Goal: Task Accomplishment & Management: Manage account settings

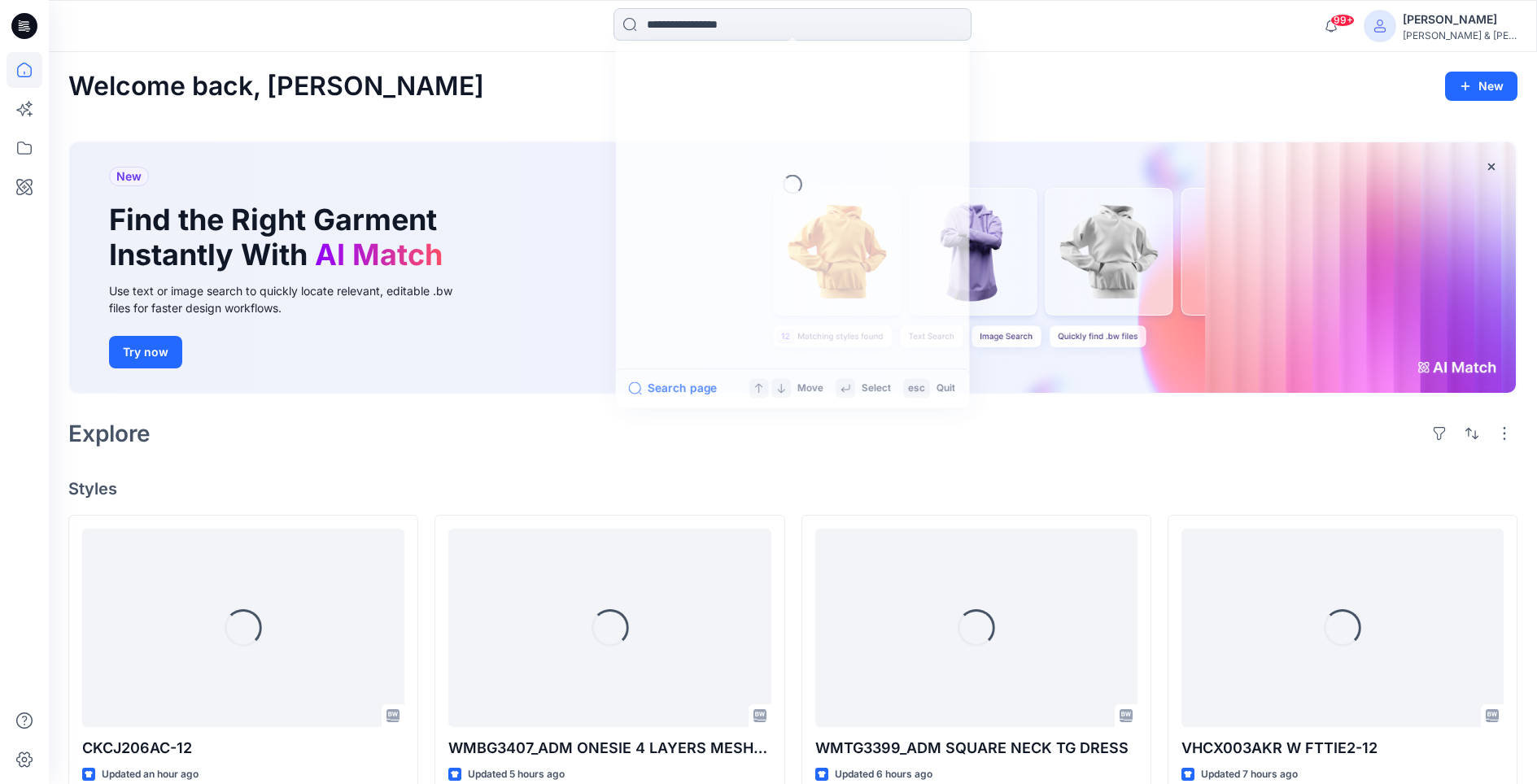
click at [933, 23] on input at bounding box center [792, 24] width 358 height 33
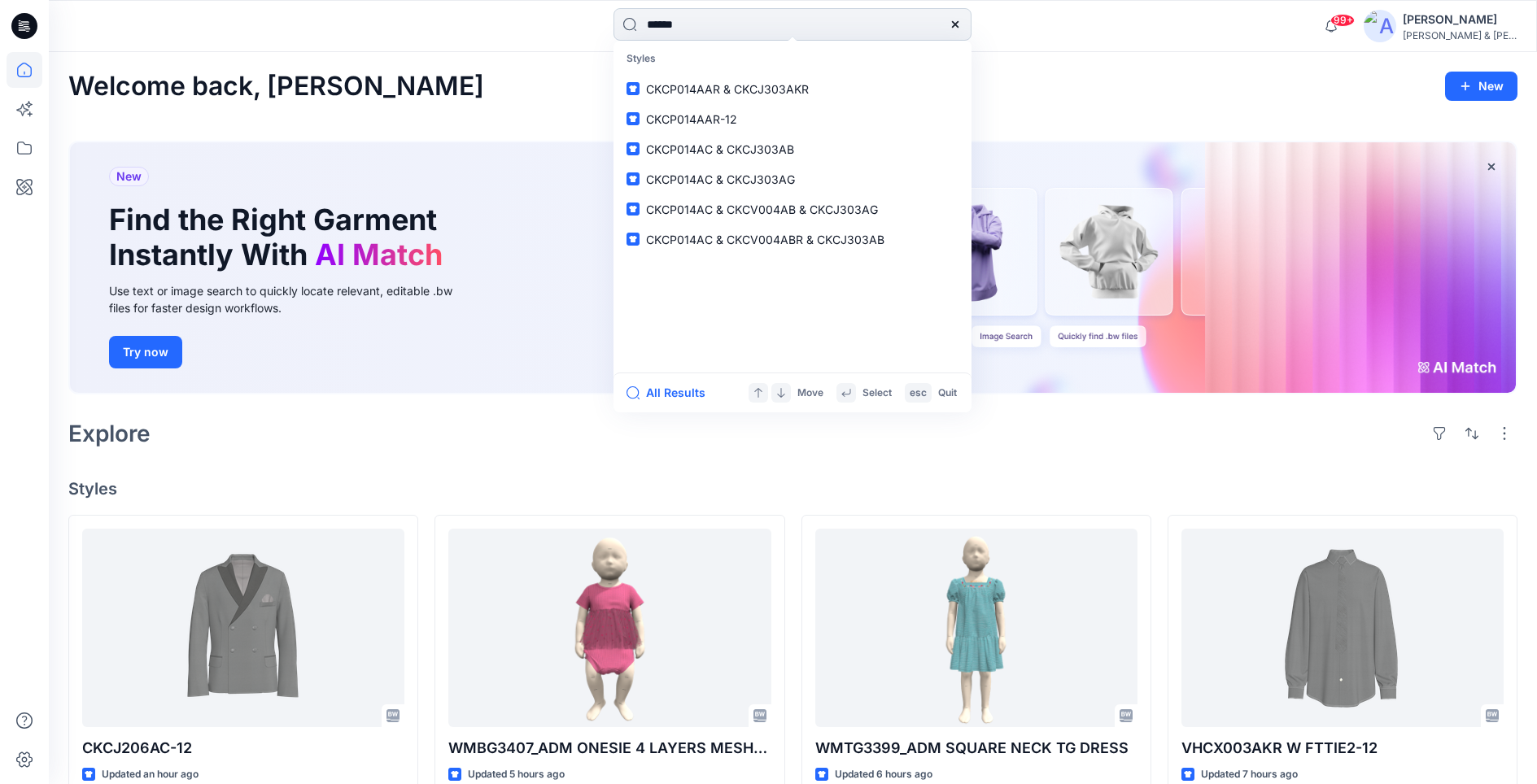
type input "*******"
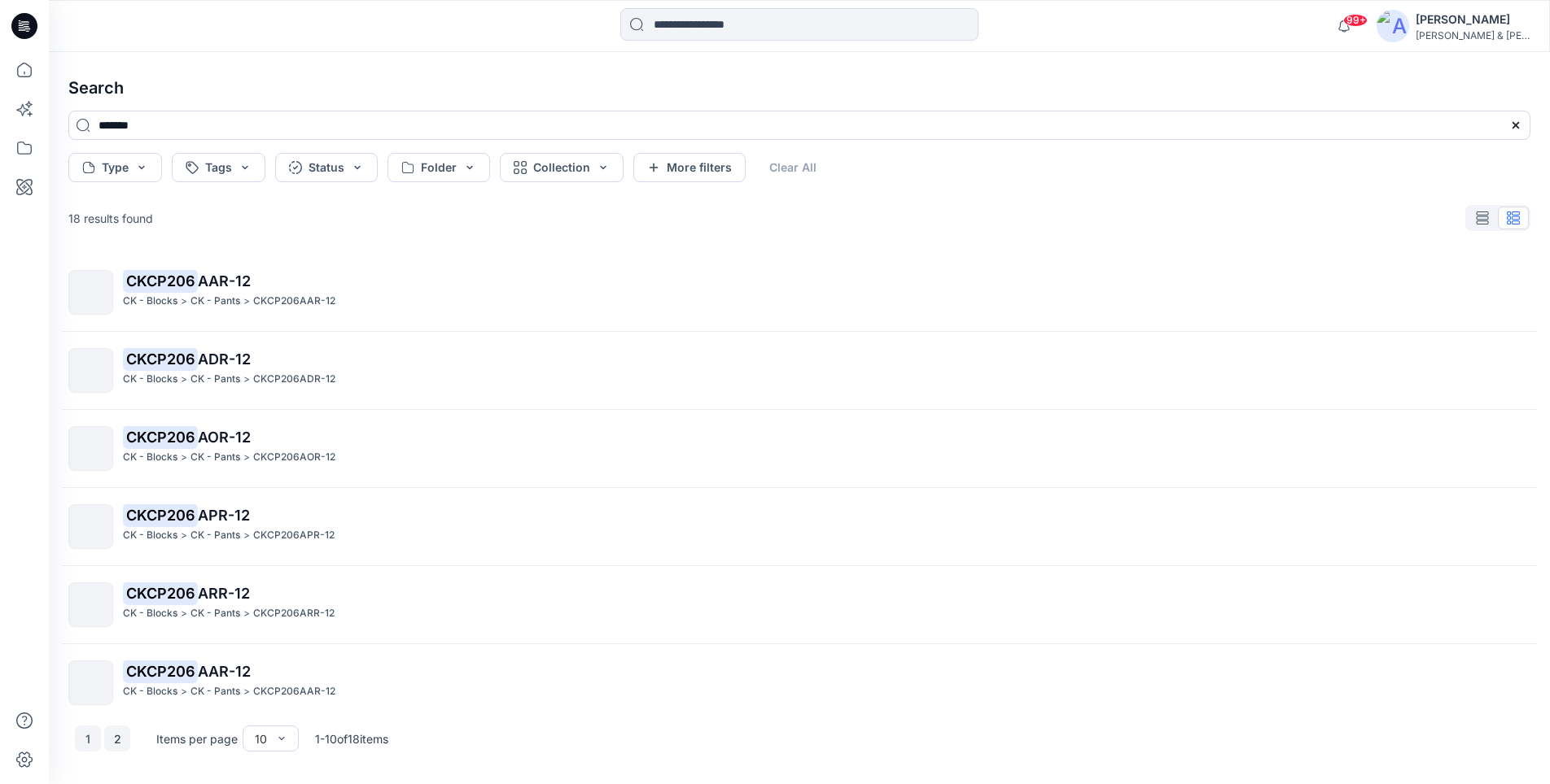
click at [118, 743] on button "2" at bounding box center [117, 738] width 26 height 26
click at [91, 737] on button "1" at bounding box center [88, 738] width 26 height 26
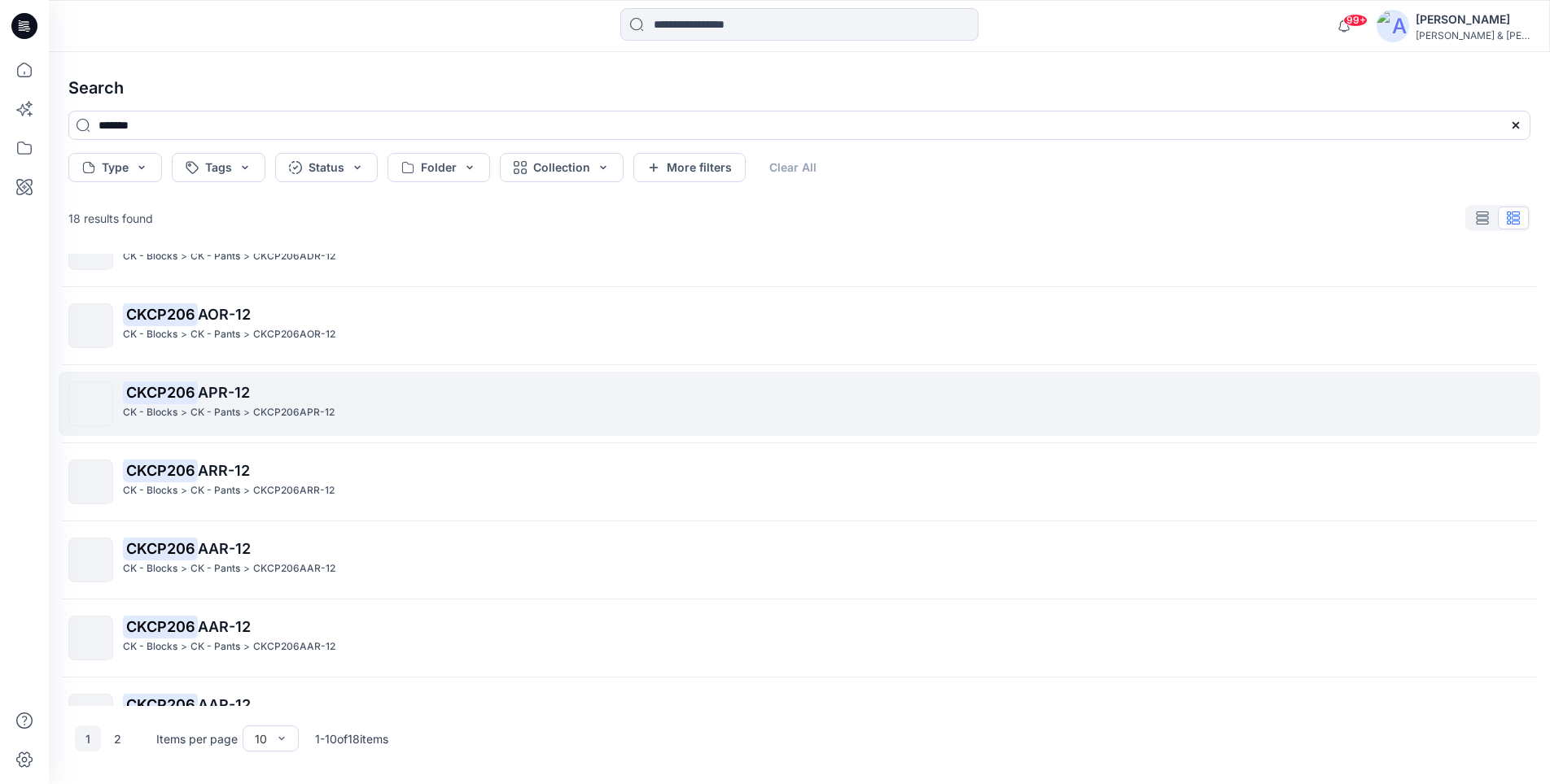
scroll to position [329, 0]
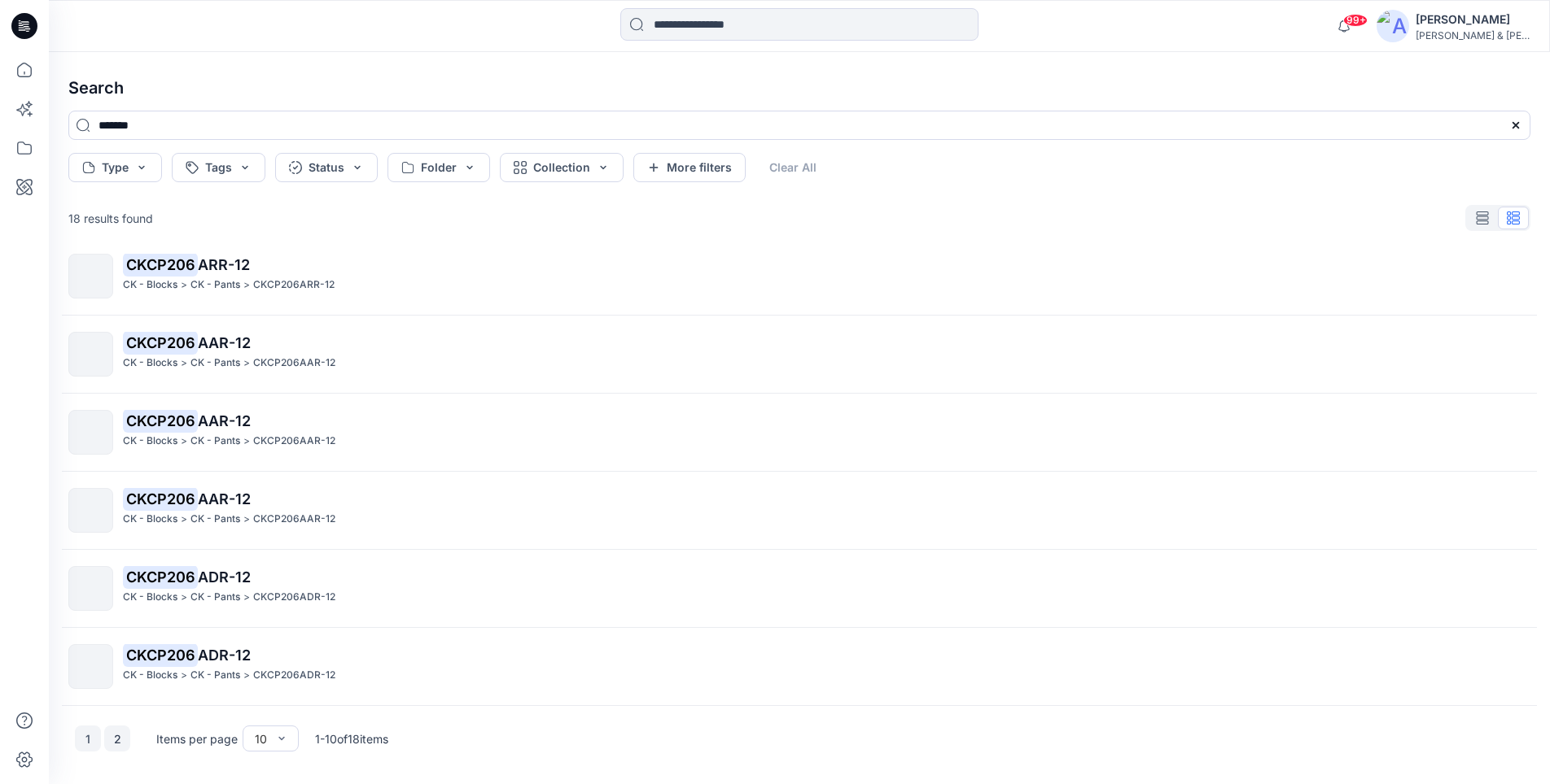
click at [108, 740] on button "2" at bounding box center [117, 738] width 26 height 26
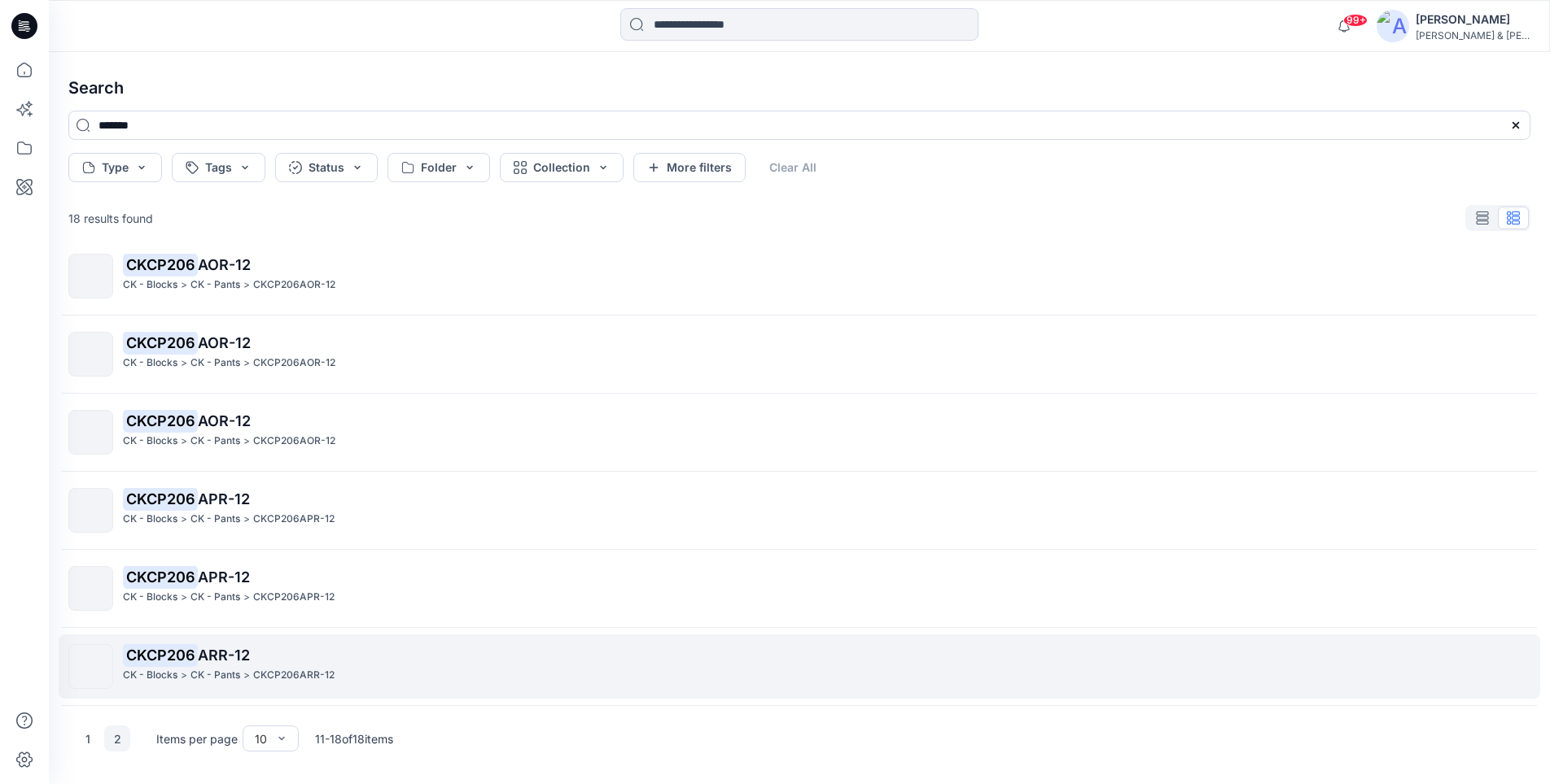
scroll to position [173, 0]
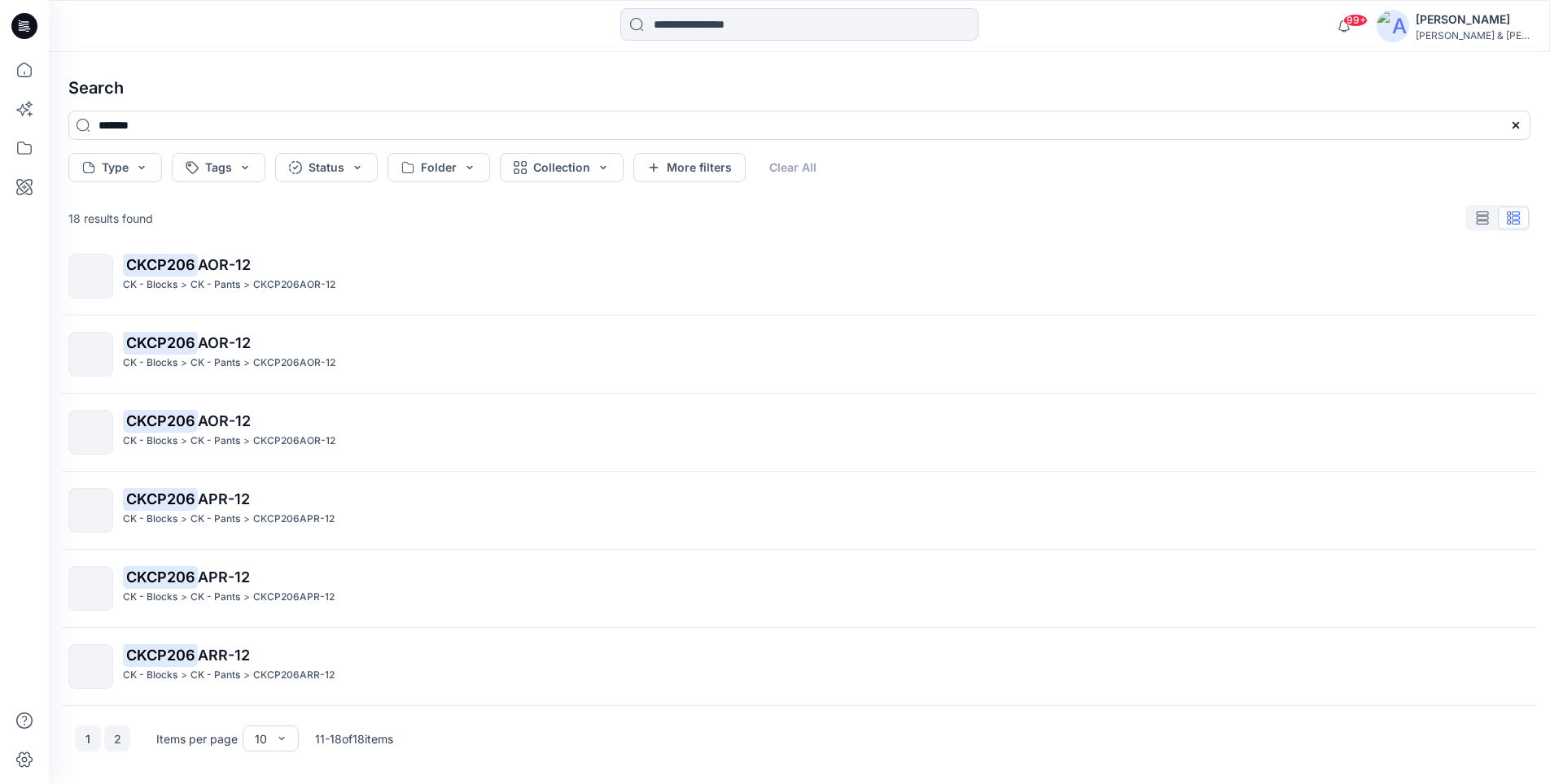
click at [89, 744] on button "1" at bounding box center [88, 738] width 26 height 26
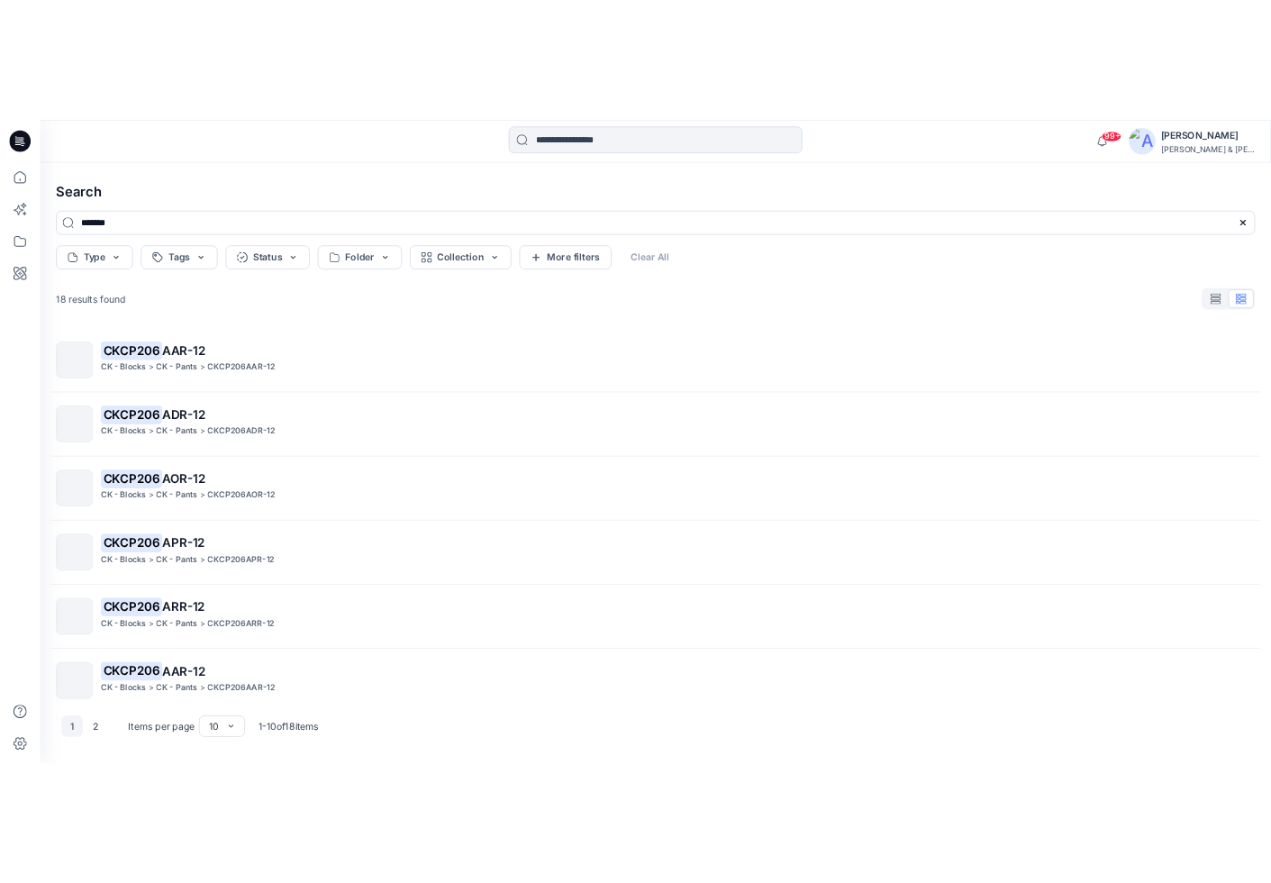
scroll to position [0, 0]
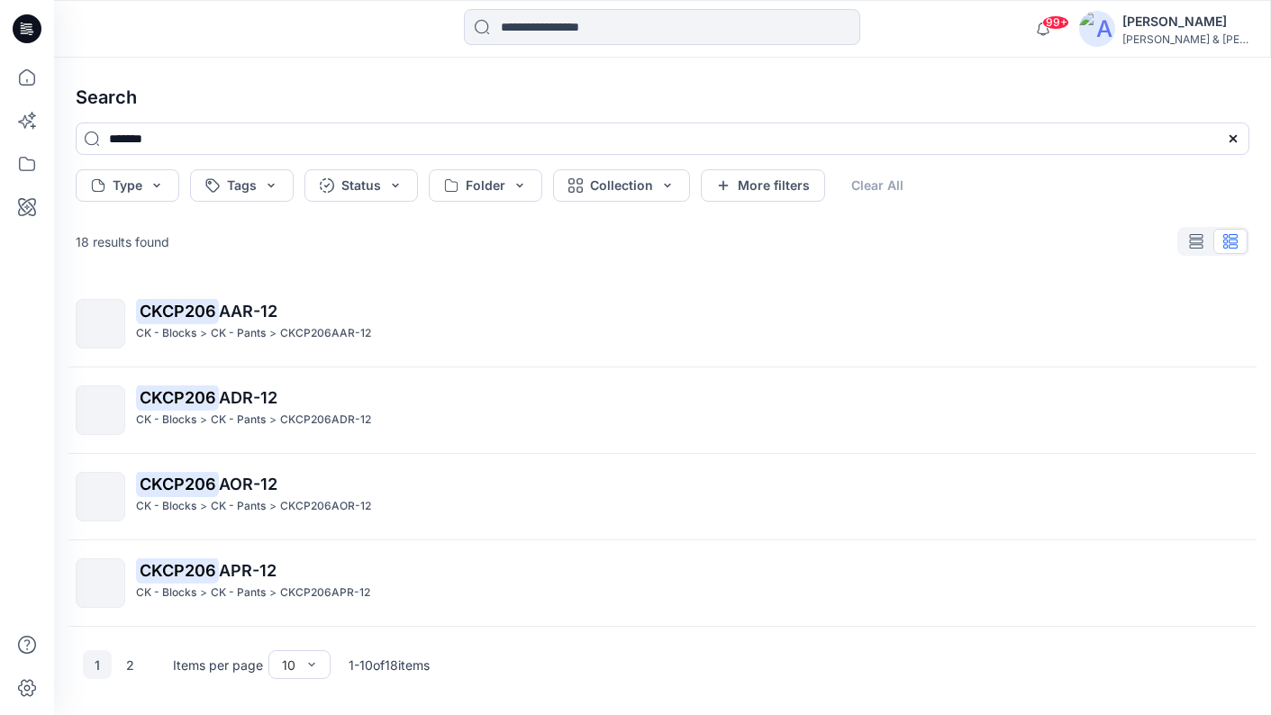
click at [919, 99] on h4 "Search" at bounding box center [662, 97] width 1202 height 50
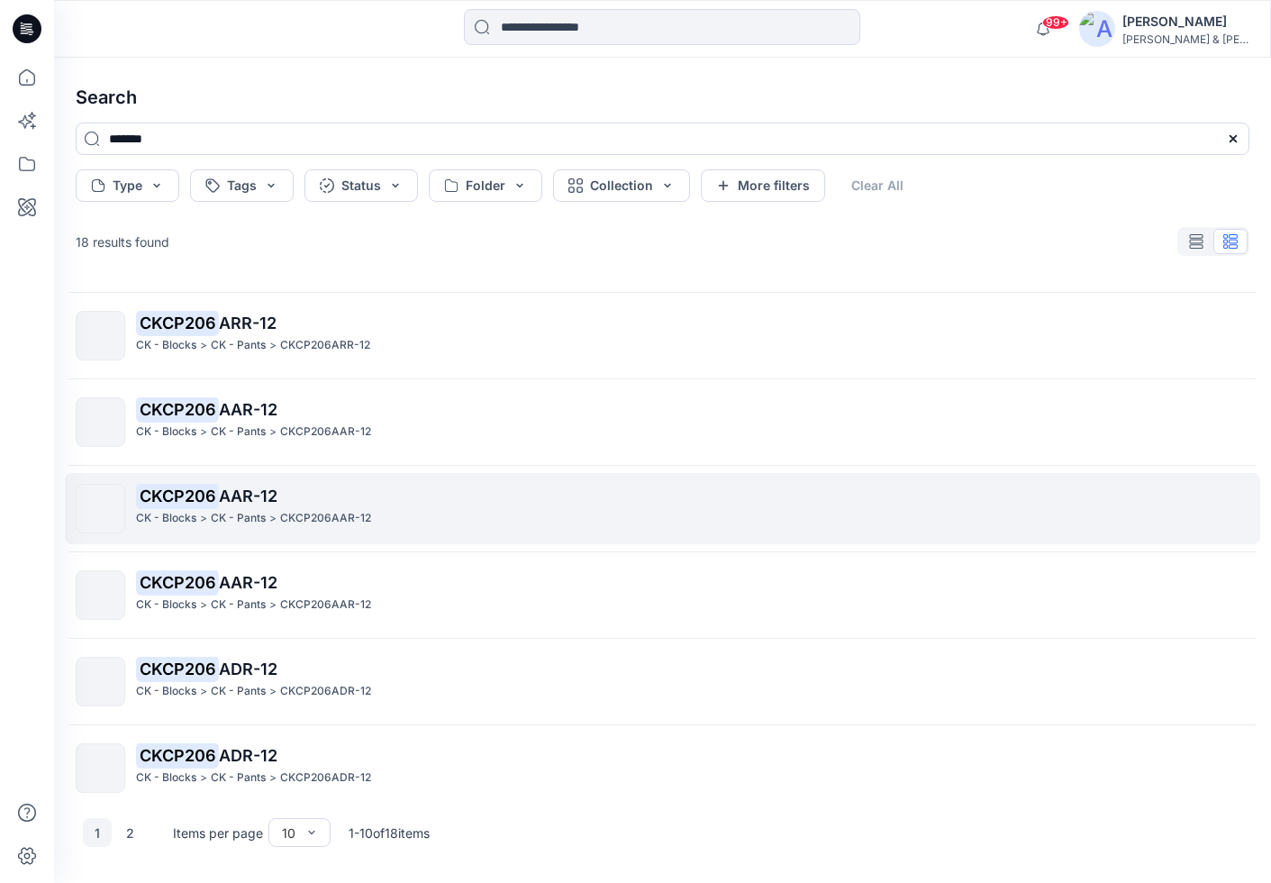
scroll to position [393, 0]
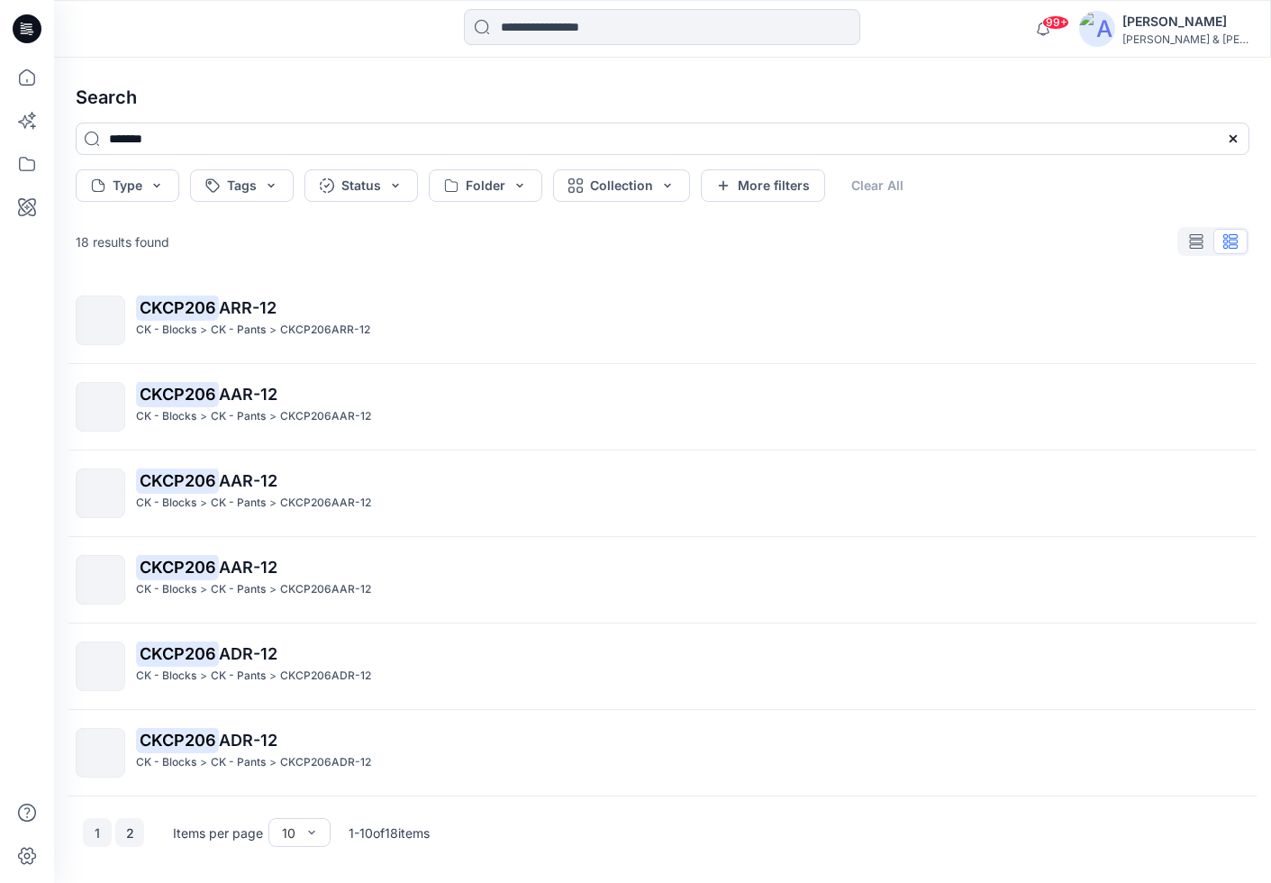
click at [135, 831] on button "2" at bounding box center [129, 832] width 29 height 29
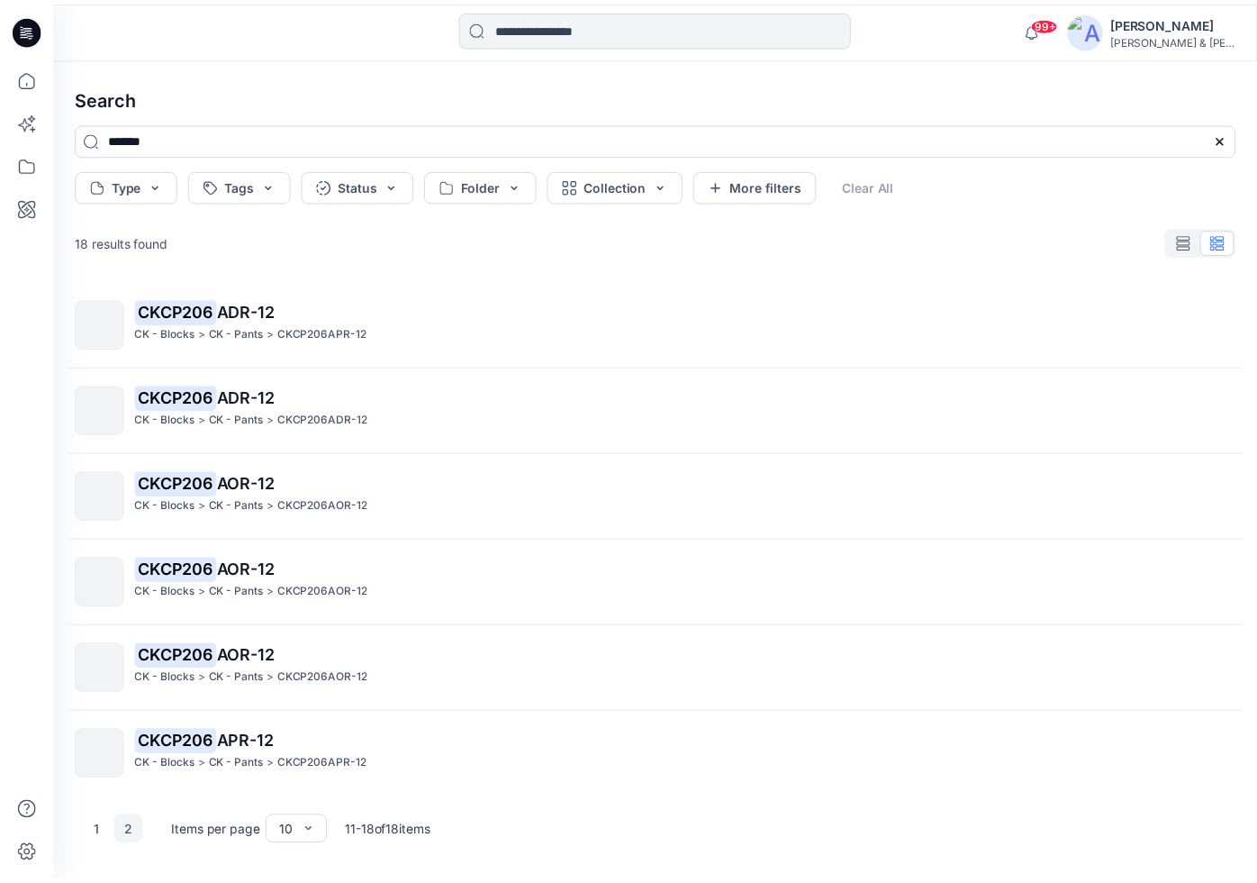
scroll to position [220, 0]
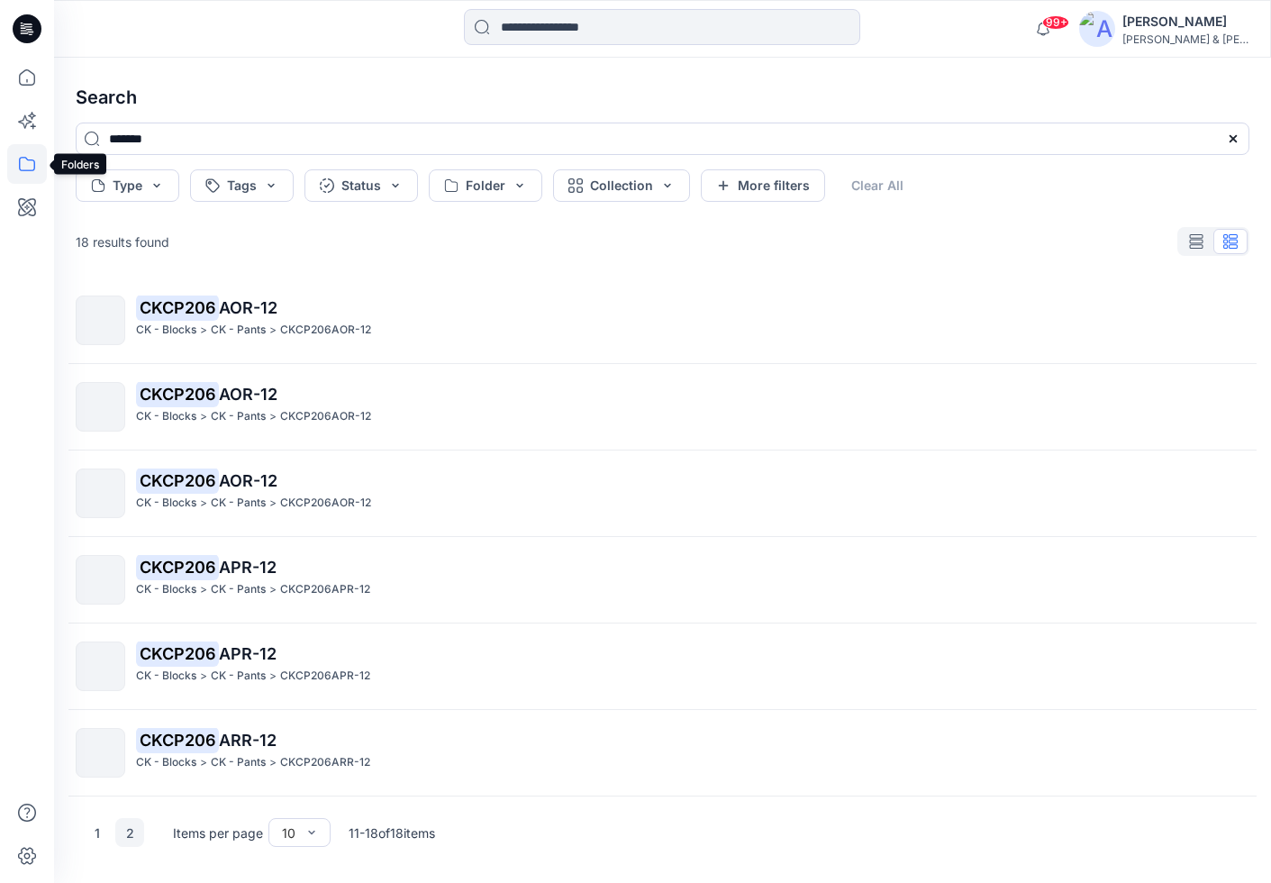
click at [32, 164] on icon at bounding box center [27, 164] width 40 height 40
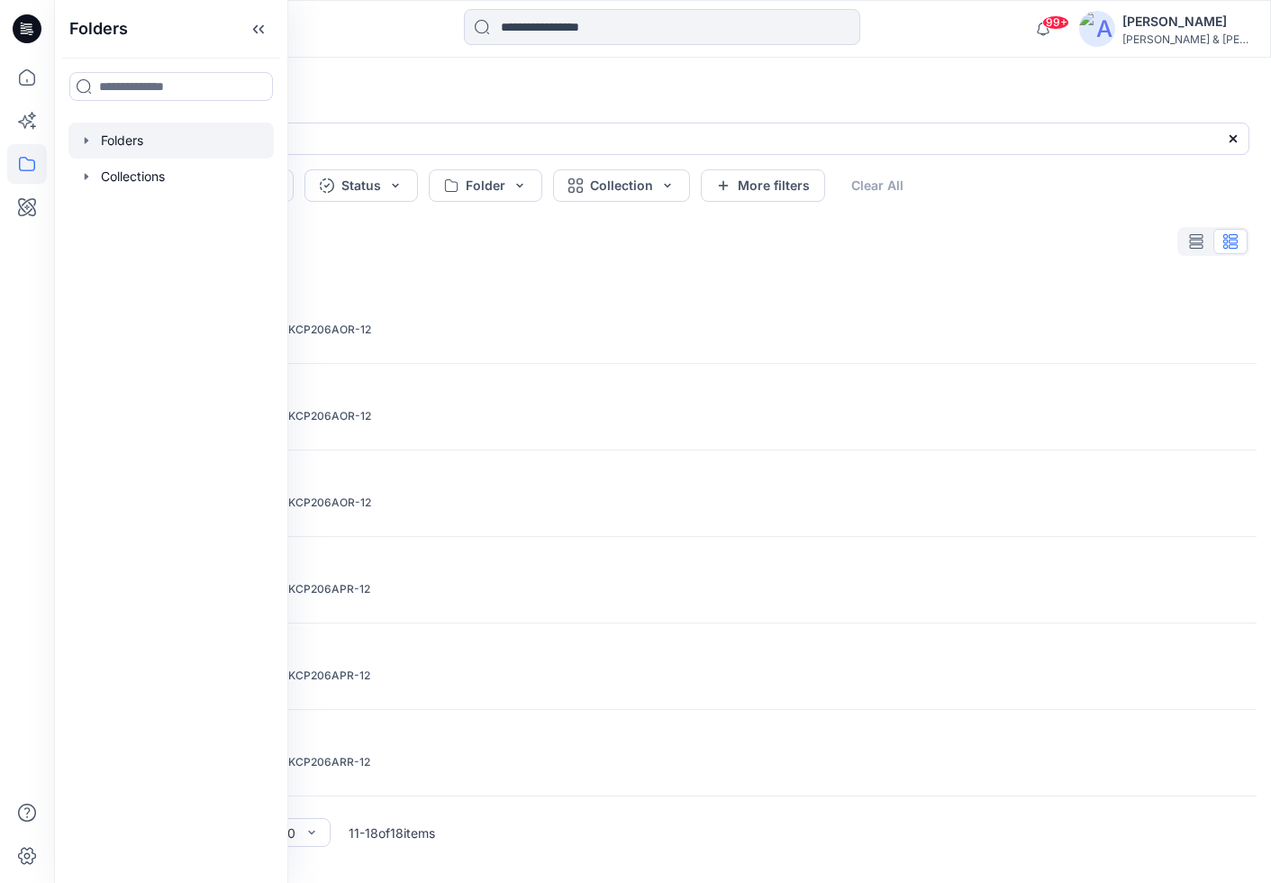
click at [86, 143] on icon "button" at bounding box center [87, 140] width 4 height 6
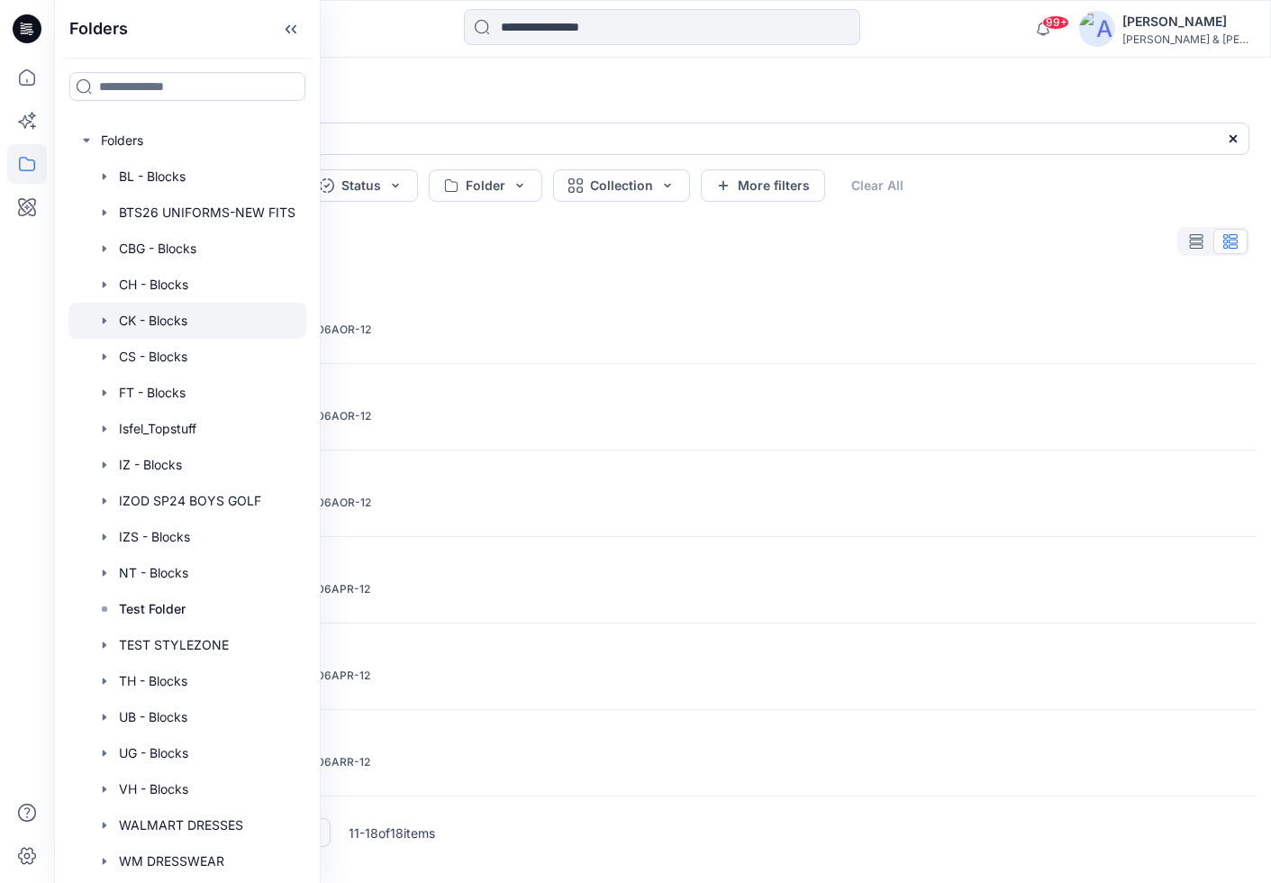
click at [106, 317] on icon "button" at bounding box center [104, 320] width 14 height 14
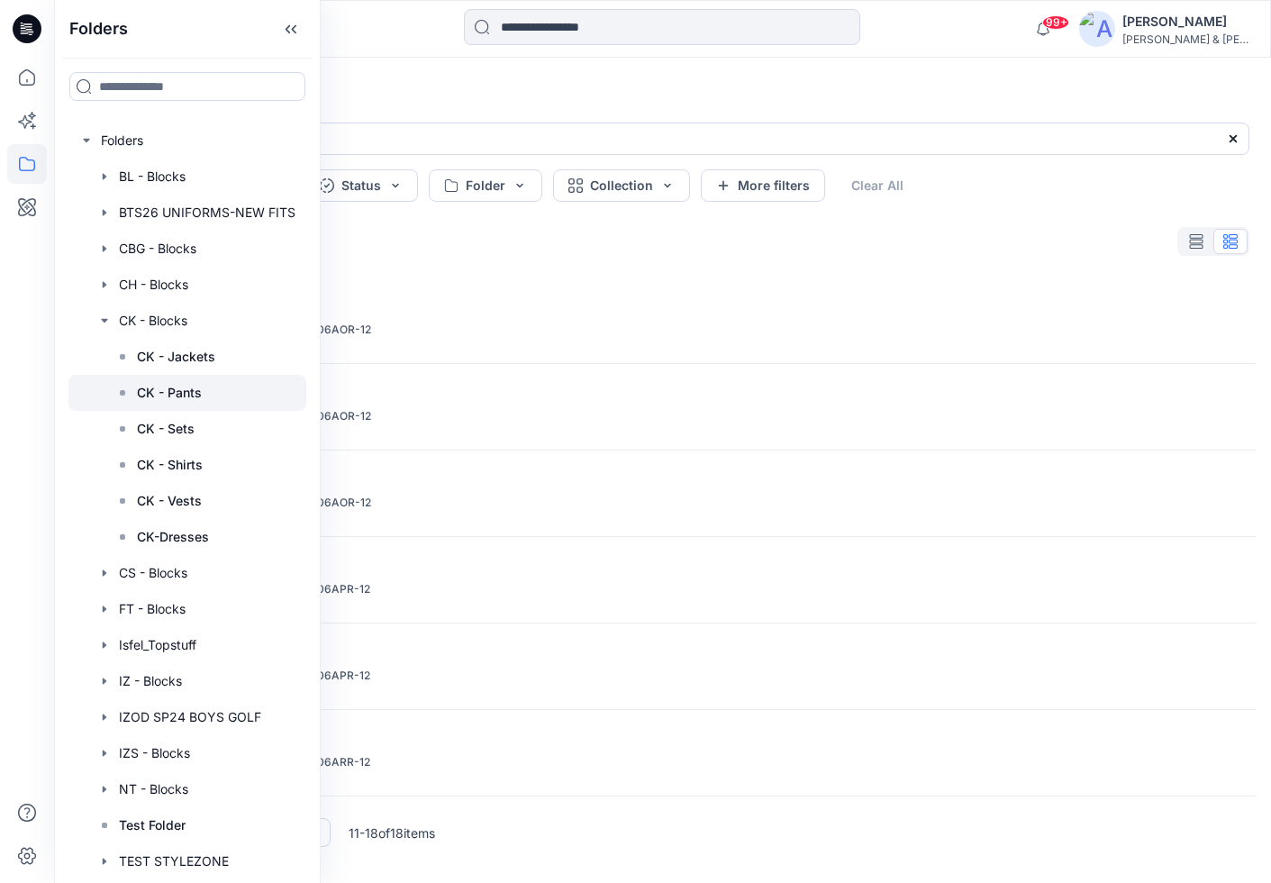
click at [183, 398] on p "CK - Pants" at bounding box center [169, 393] width 65 height 22
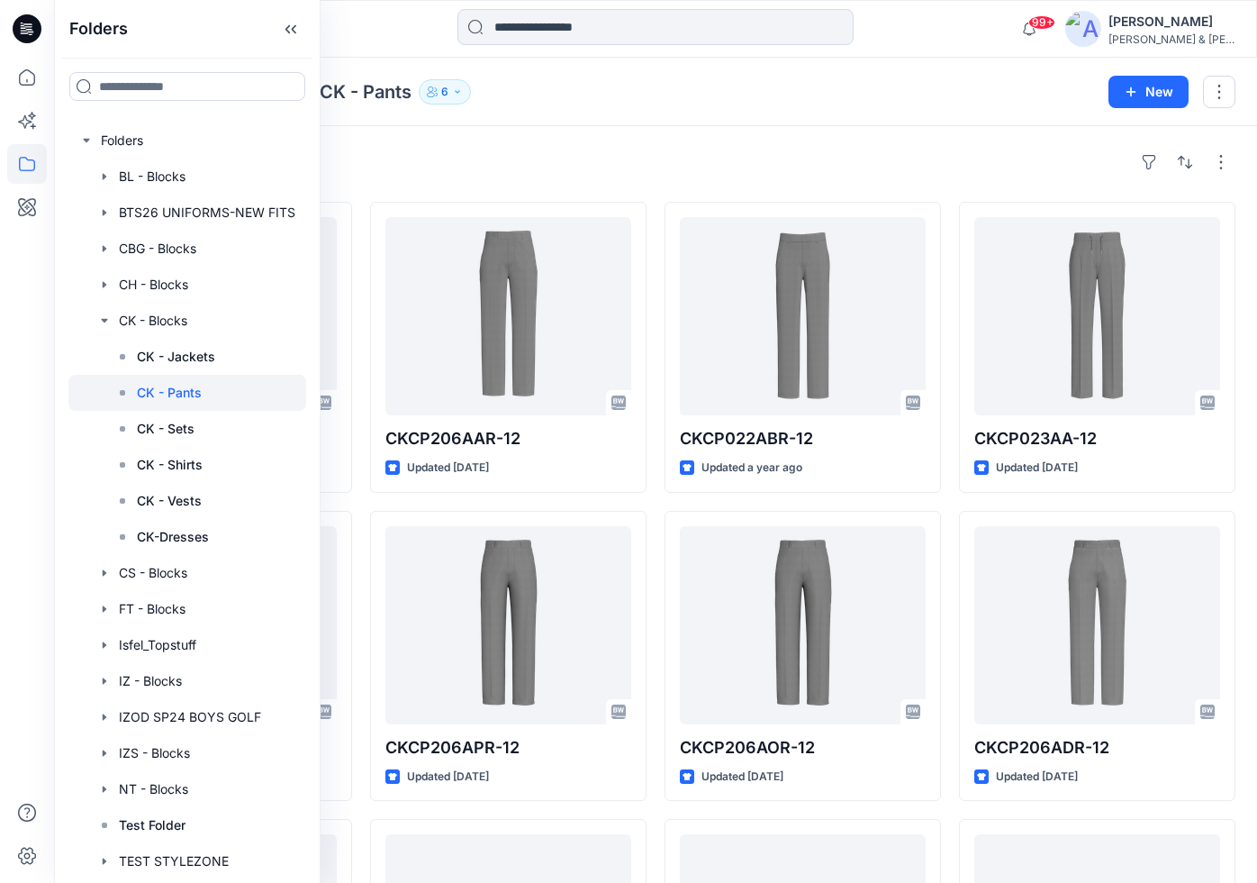
click at [698, 154] on div "Styles" at bounding box center [656, 162] width 1160 height 29
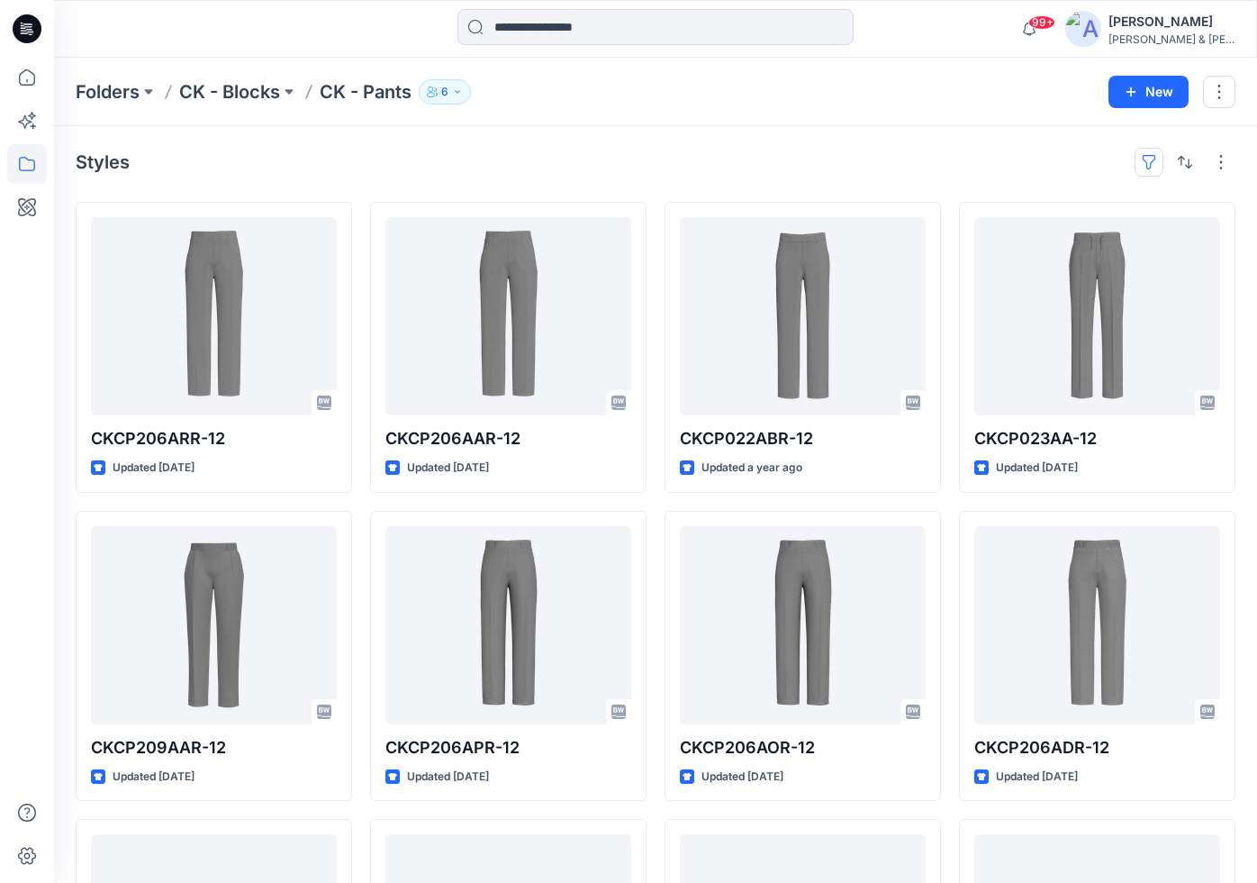
click at [1153, 164] on button "button" at bounding box center [1149, 162] width 29 height 29
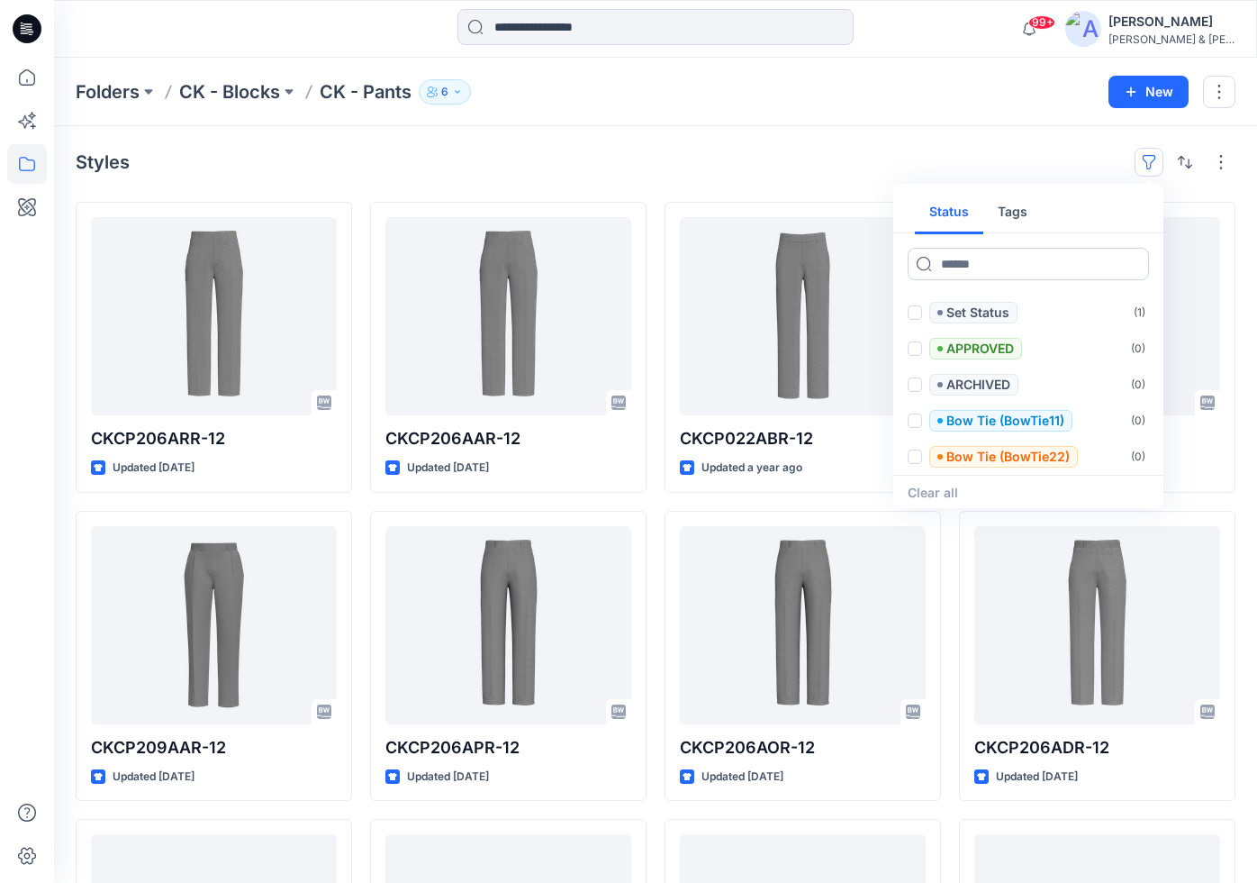
click at [1063, 265] on input at bounding box center [1028, 264] width 241 height 32
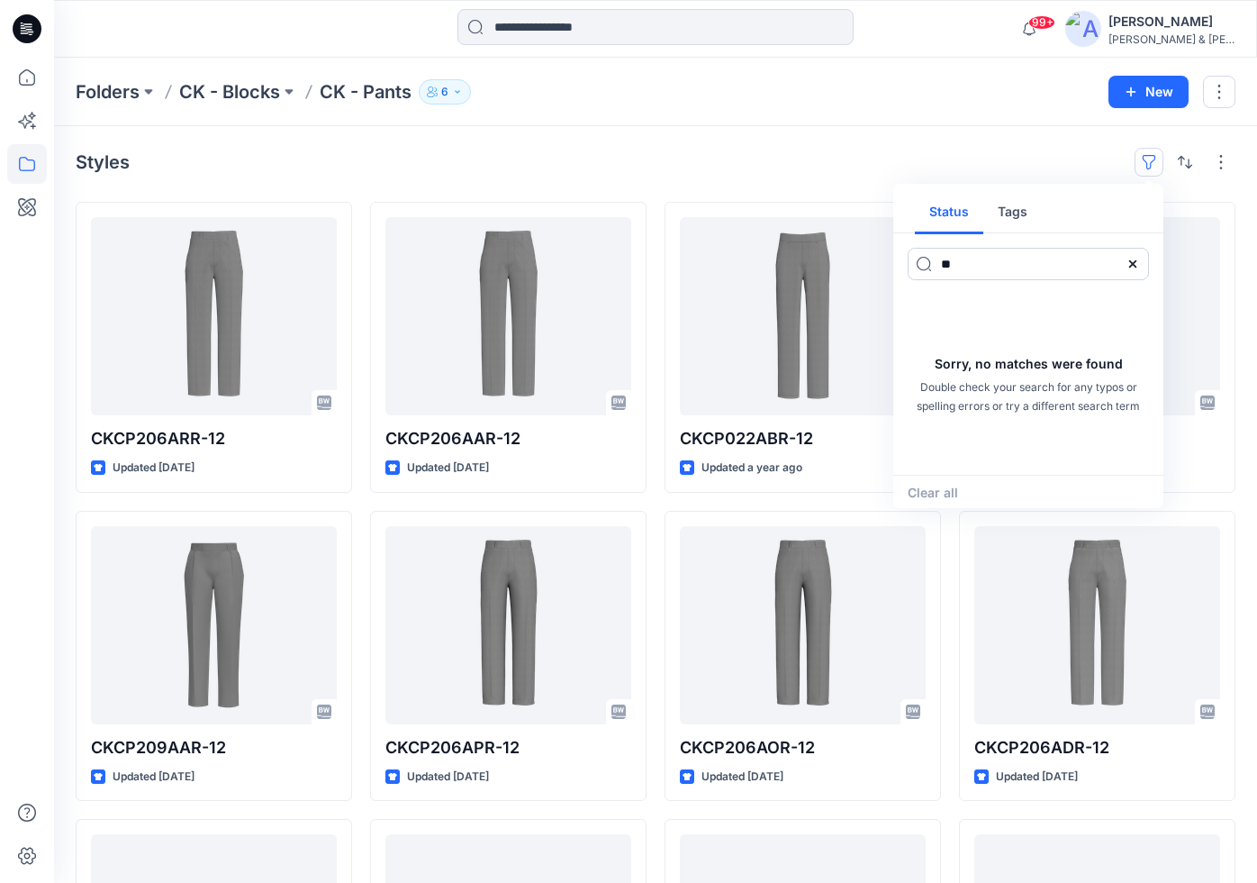
type input "*"
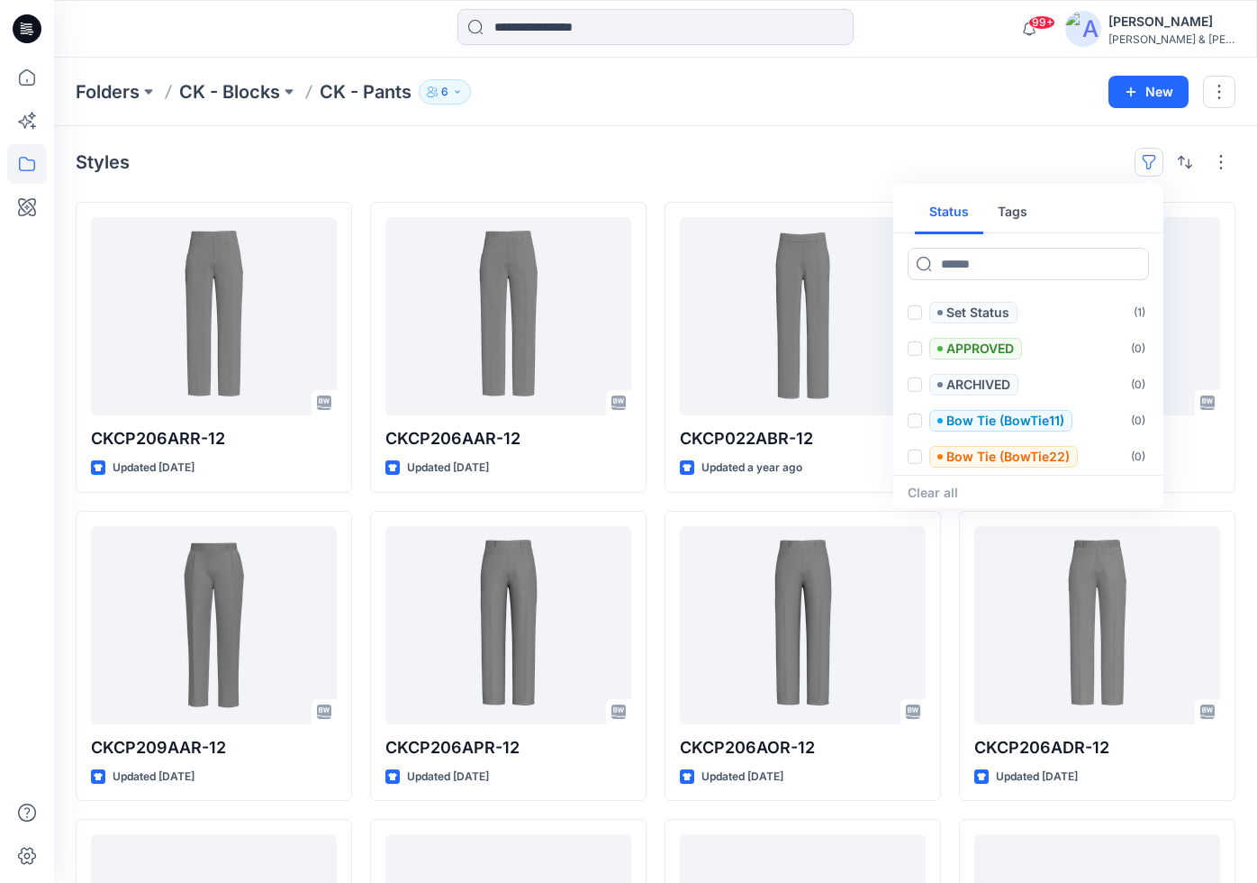
click at [822, 153] on div "Styles Status Tags Set Status ( 1 ) APPROVED ( 0 ) ARCHIVED ( 0 ) Bow Tie (BowT…" at bounding box center [656, 162] width 1160 height 29
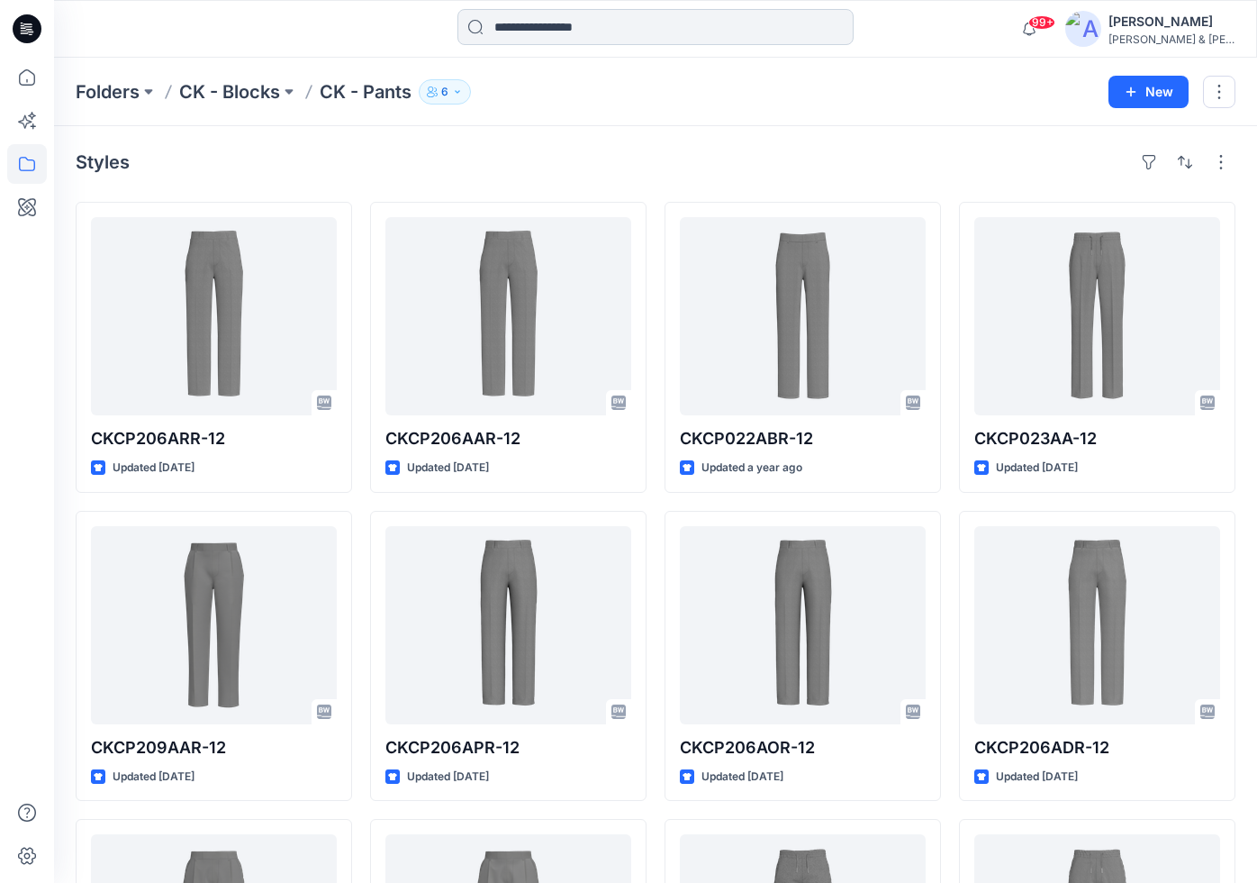
click at [610, 24] on input at bounding box center [655, 27] width 396 height 36
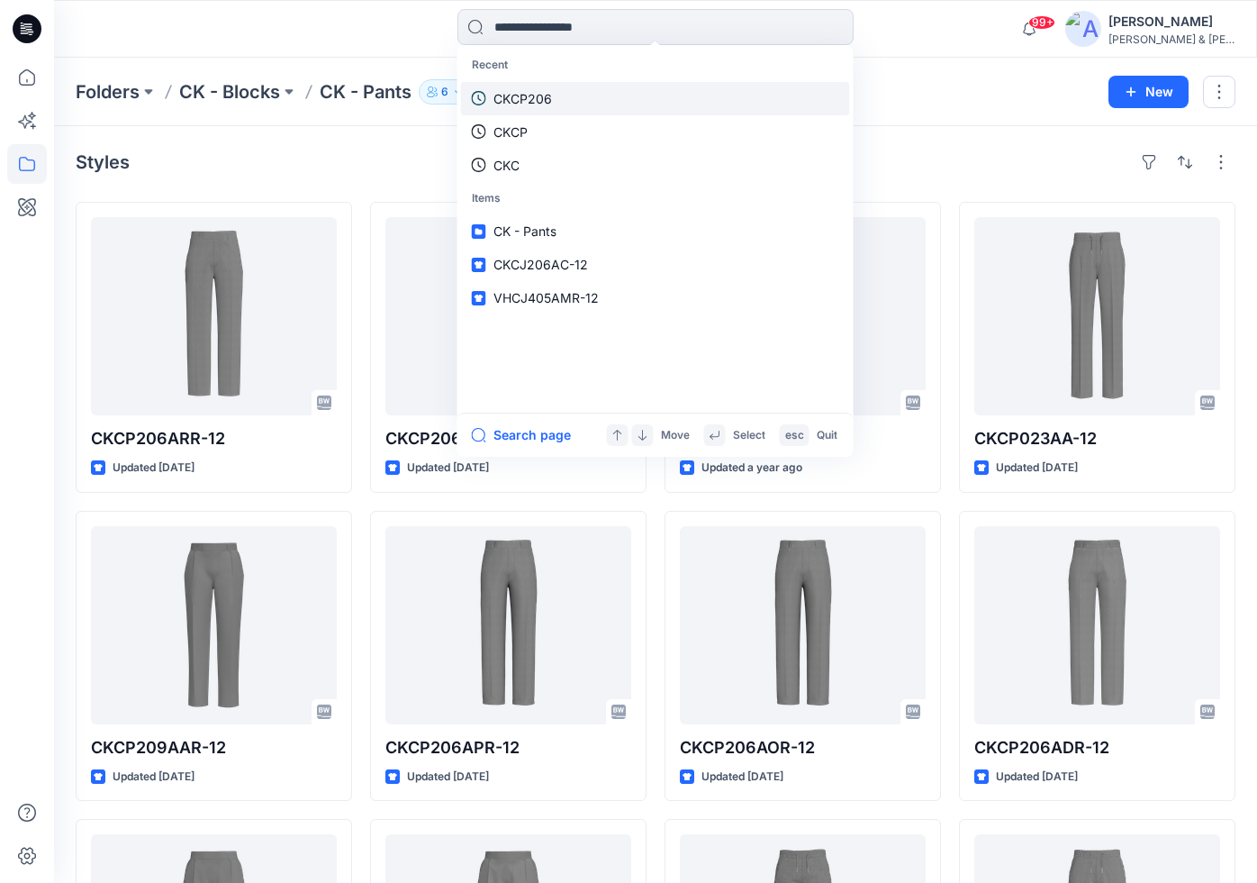
click at [573, 94] on link "CKCP206" at bounding box center [655, 98] width 389 height 33
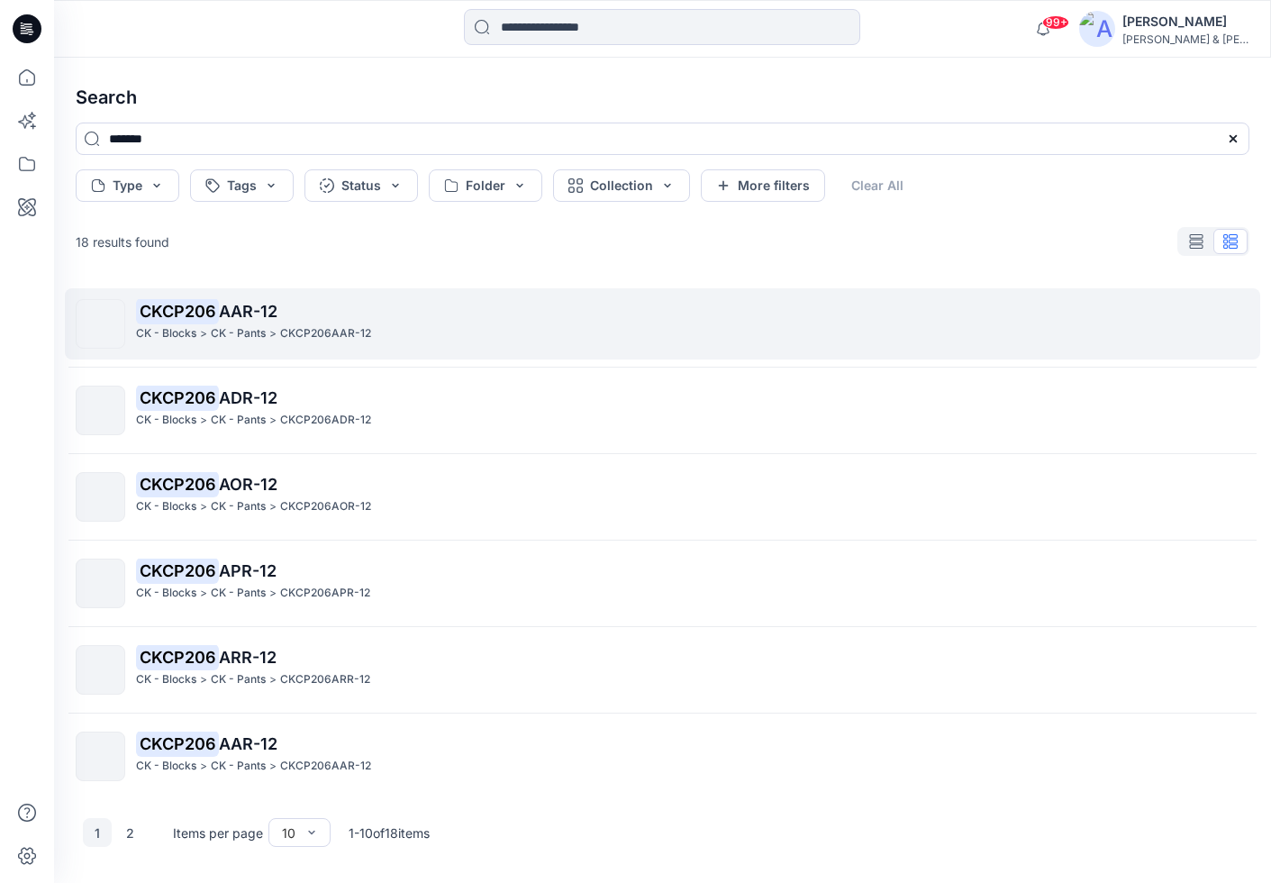
click at [249, 308] on span "AAR-12" at bounding box center [248, 311] width 59 height 19
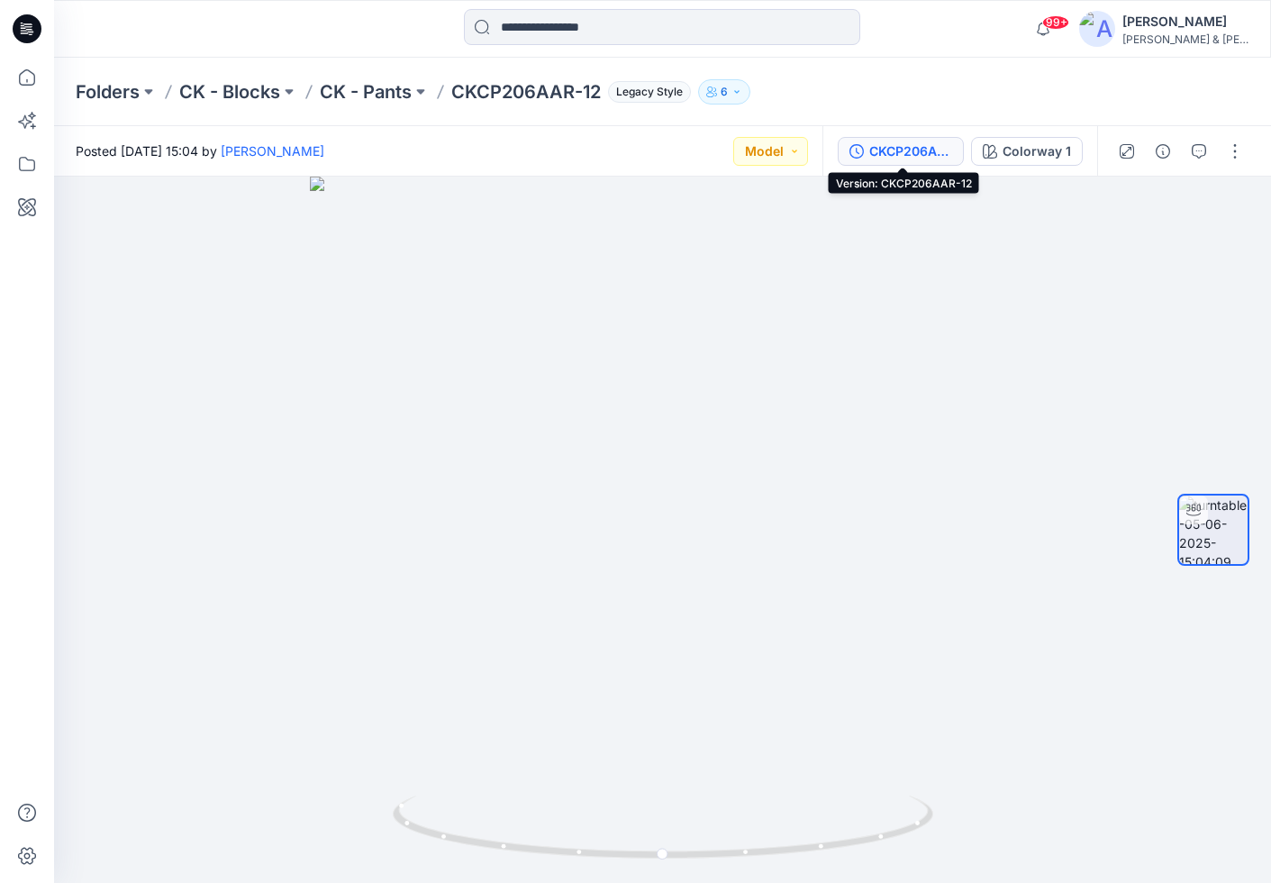
click at [911, 143] on div "CKCP206AAR-12" at bounding box center [910, 151] width 83 height 20
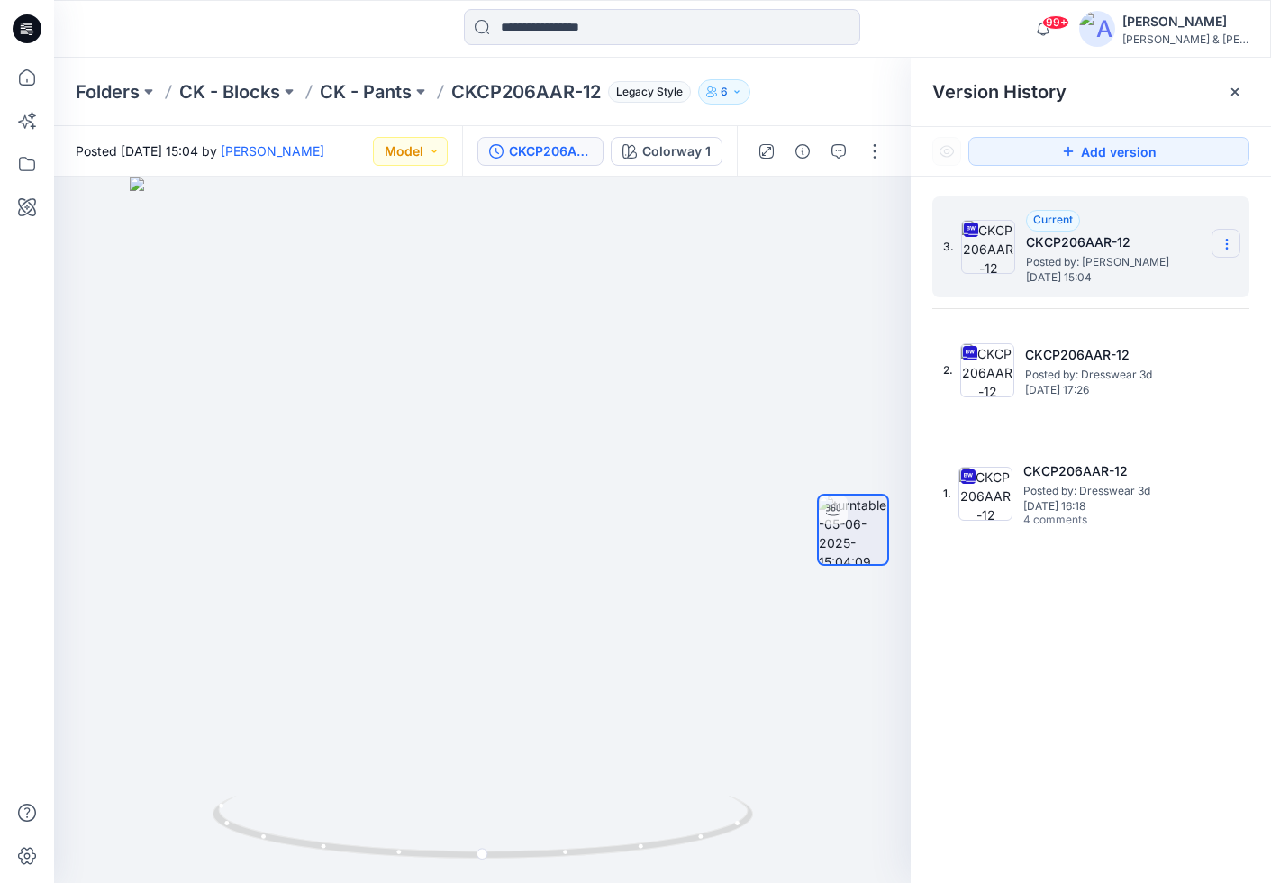
click at [1233, 240] on icon at bounding box center [1226, 244] width 14 height 14
click at [1099, 285] on span "Download Source BW File" at bounding box center [1135, 279] width 151 height 22
click at [1239, 91] on icon at bounding box center [1234, 92] width 14 height 14
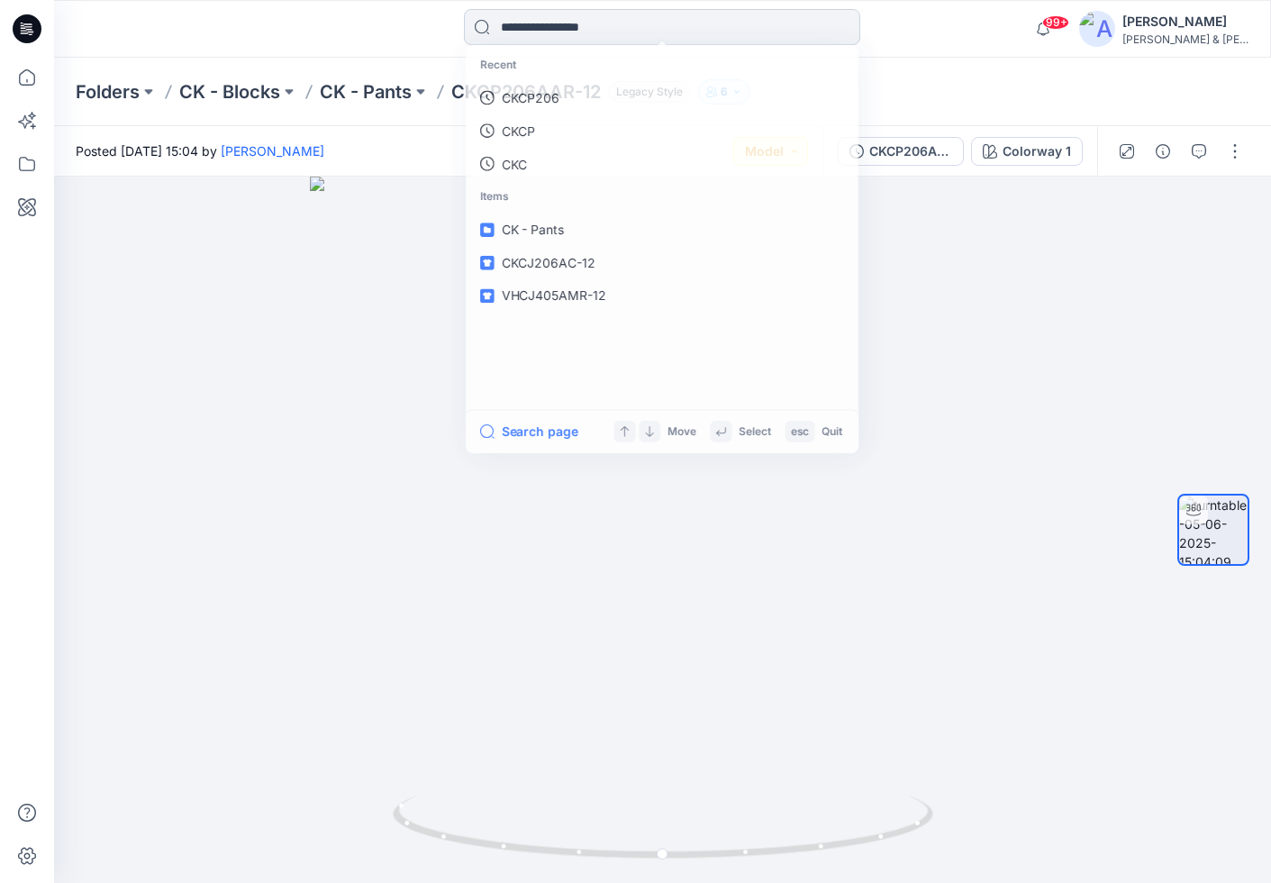
click at [604, 30] on input at bounding box center [662, 27] width 396 height 36
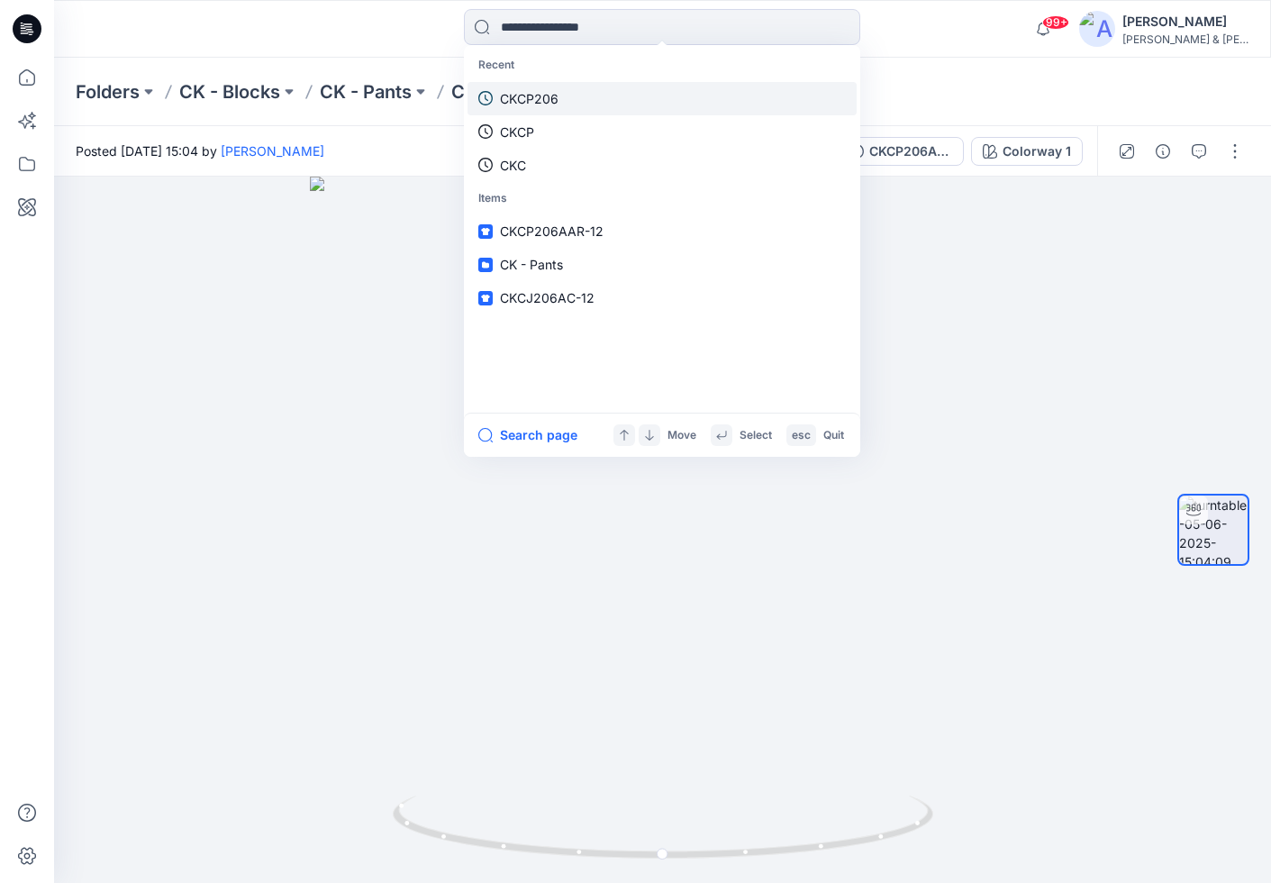
click at [574, 90] on link "CKCP206" at bounding box center [661, 98] width 389 height 33
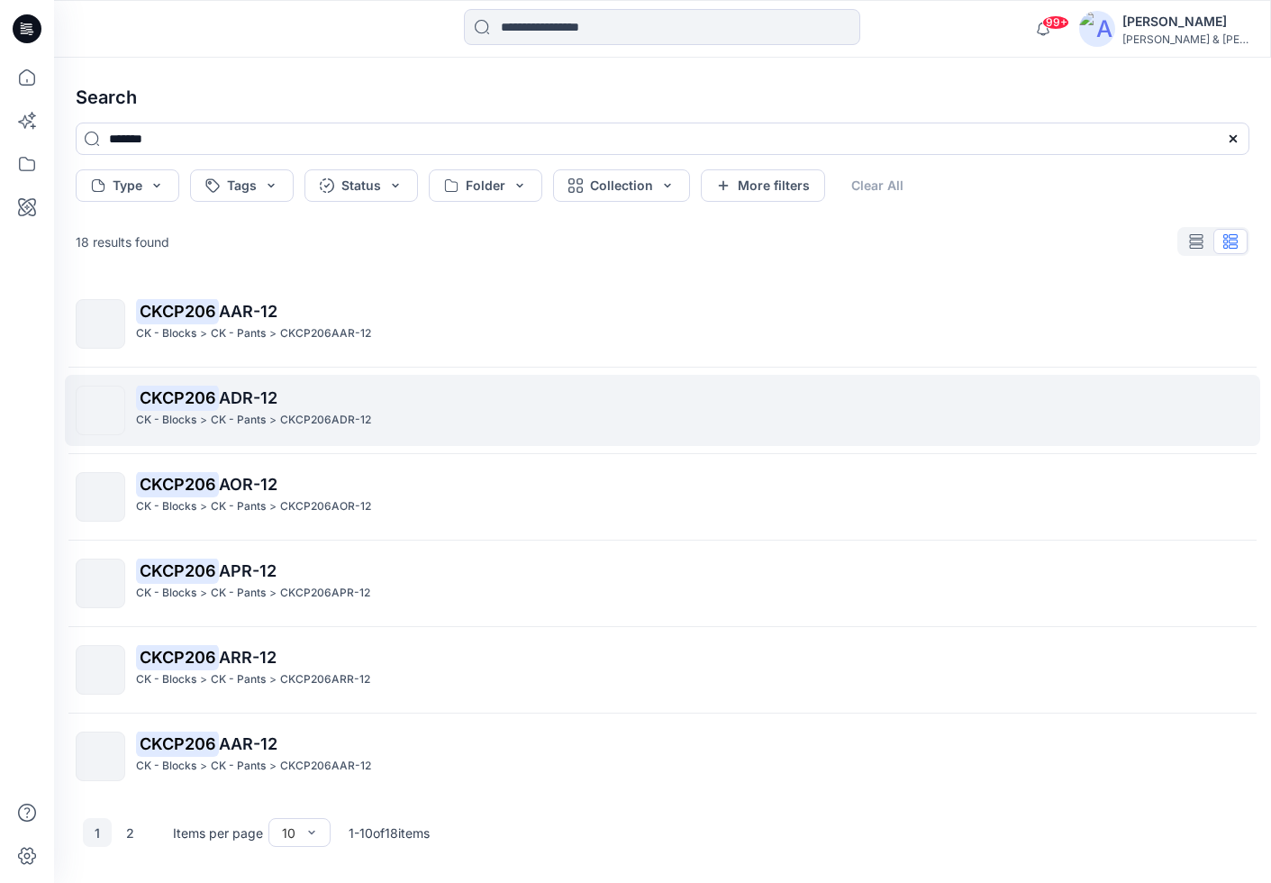
click at [226, 399] on span "ADR-12" at bounding box center [248, 397] width 59 height 19
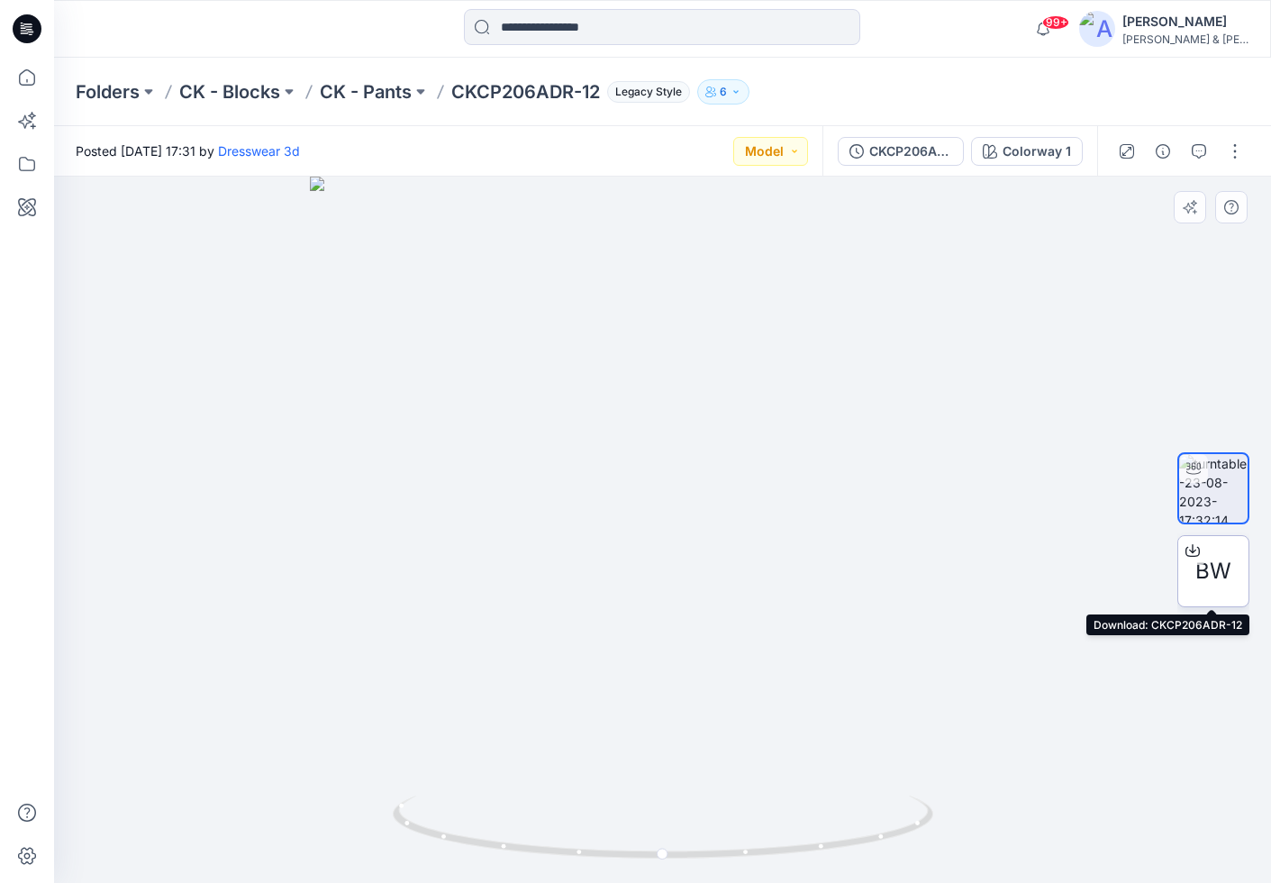
click at [1214, 580] on span "BW" at bounding box center [1213, 571] width 36 height 32
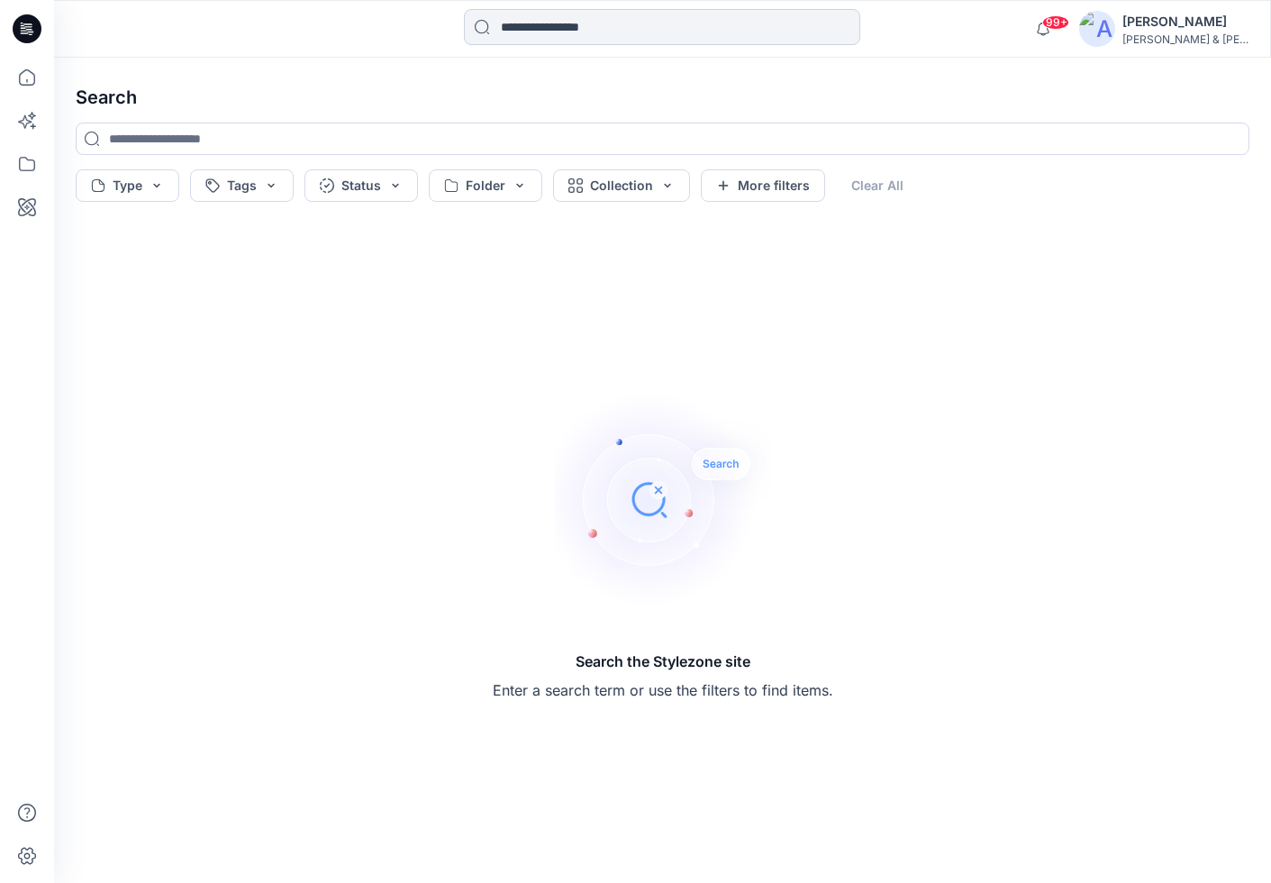
click at [551, 32] on input at bounding box center [662, 27] width 396 height 36
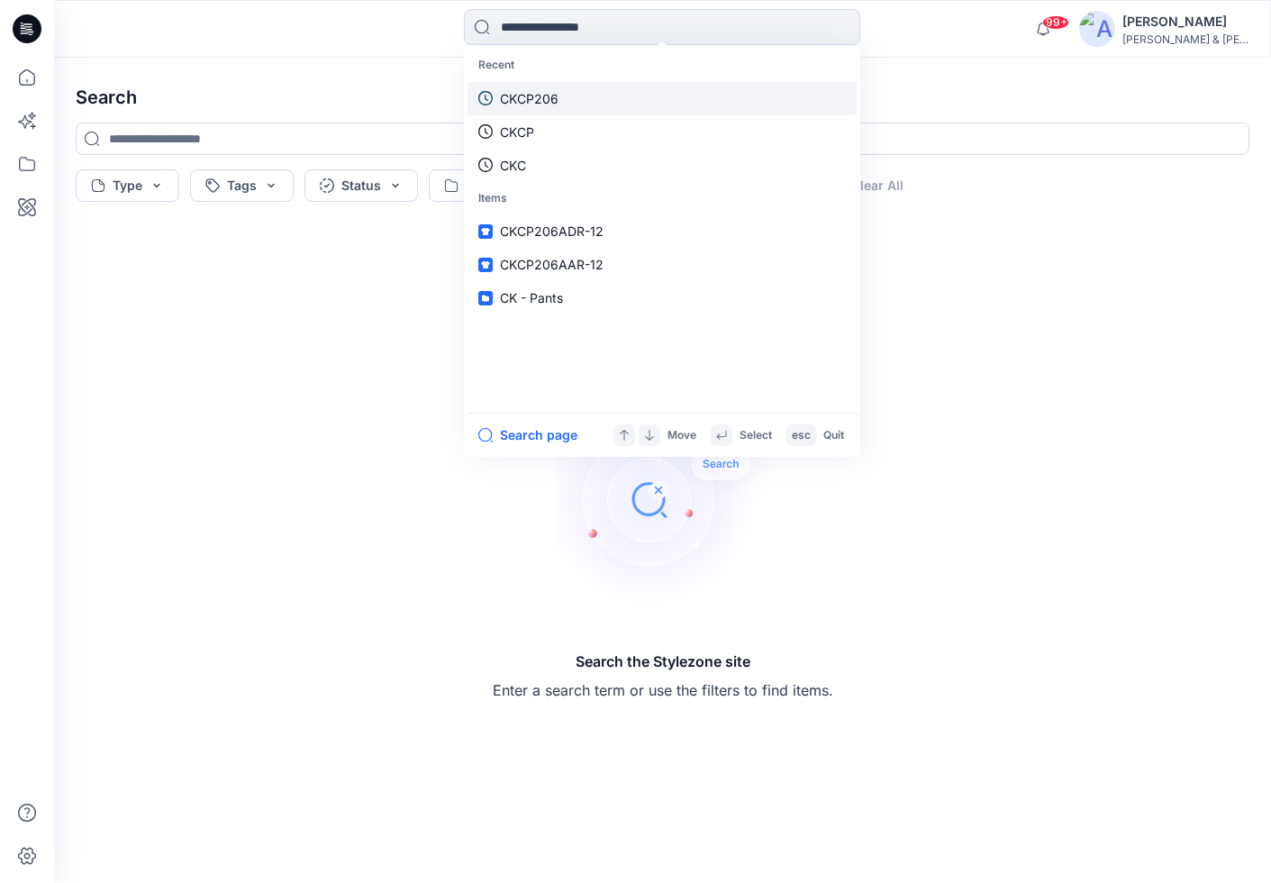
click at [548, 85] on link "CKCP206" at bounding box center [661, 98] width 389 height 33
type input "*******"
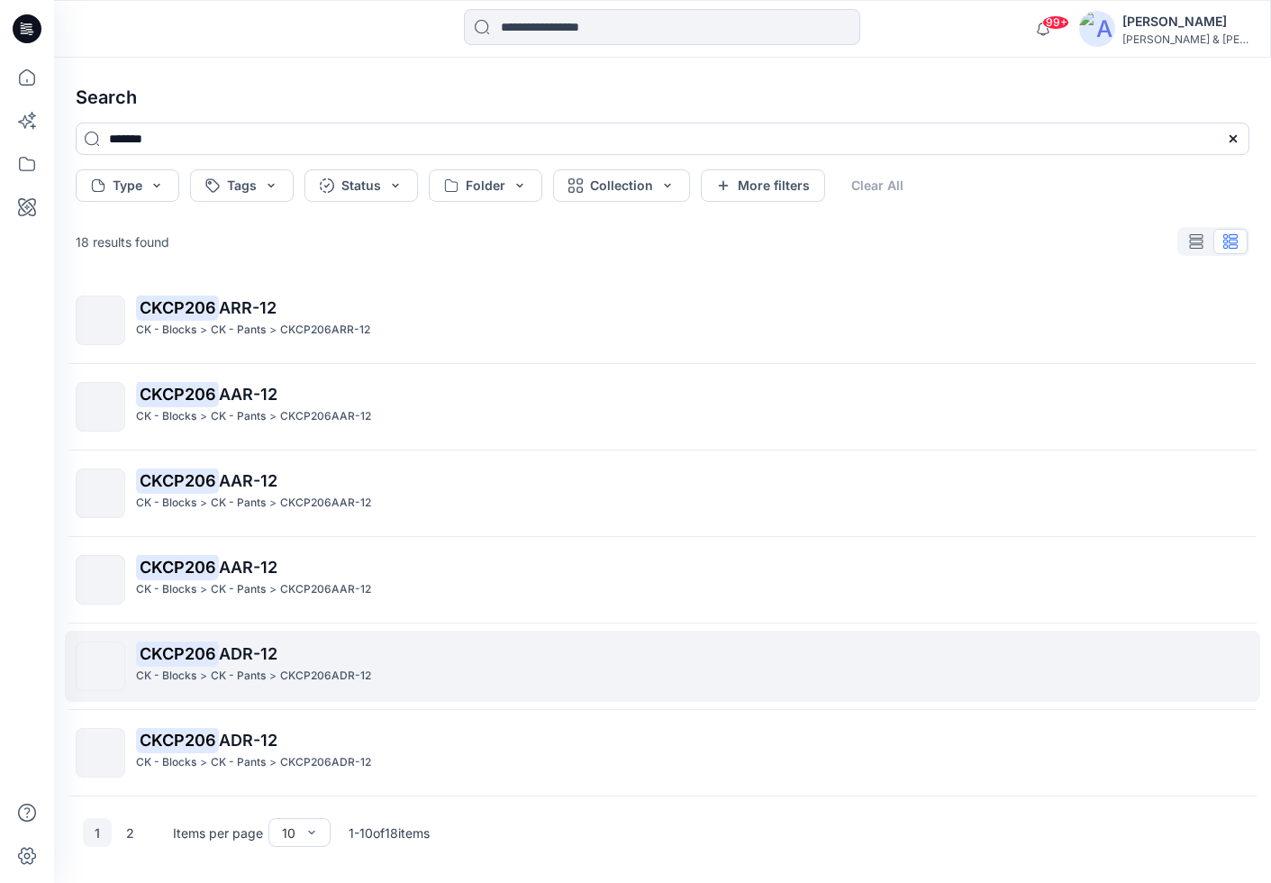
scroll to position [393, 0]
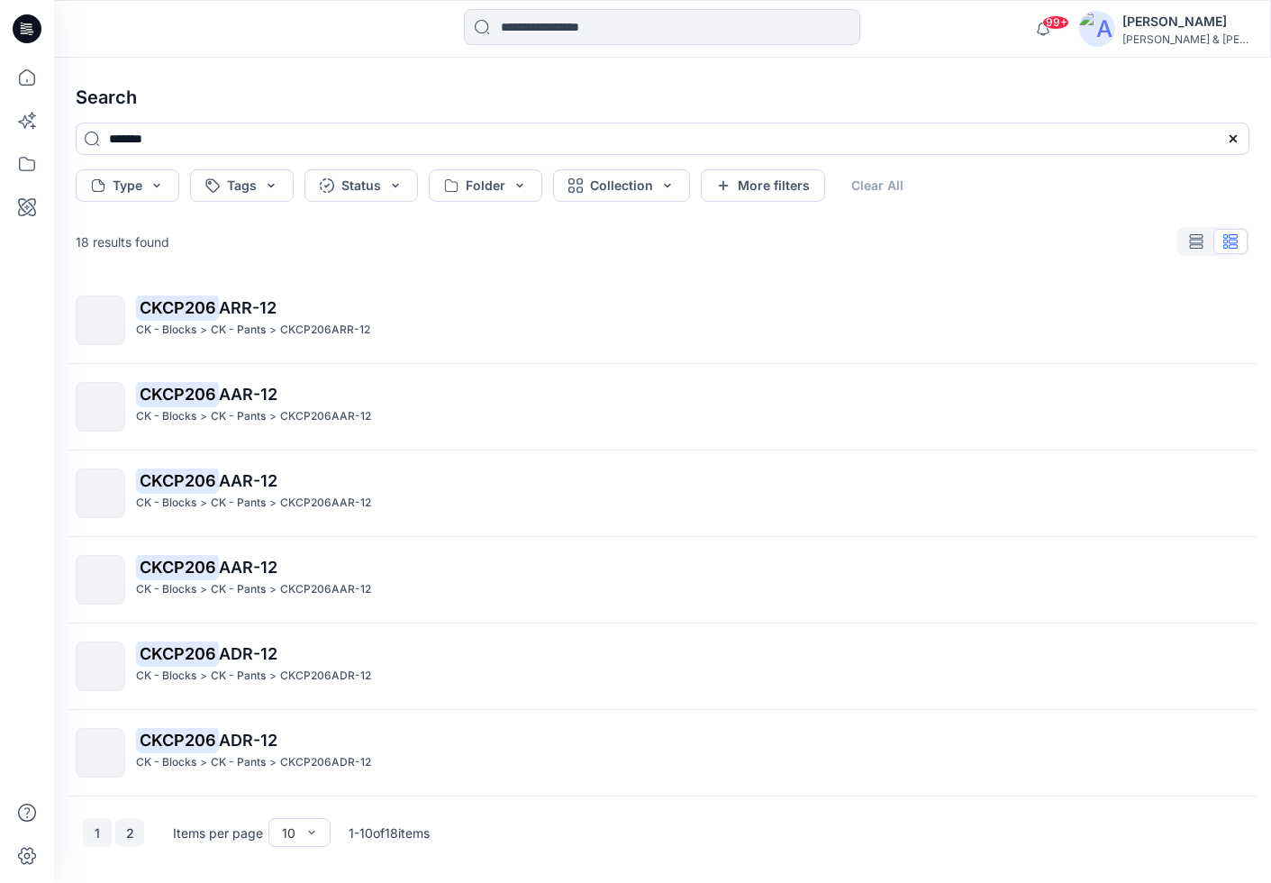
click at [129, 833] on button "2" at bounding box center [129, 832] width 29 height 29
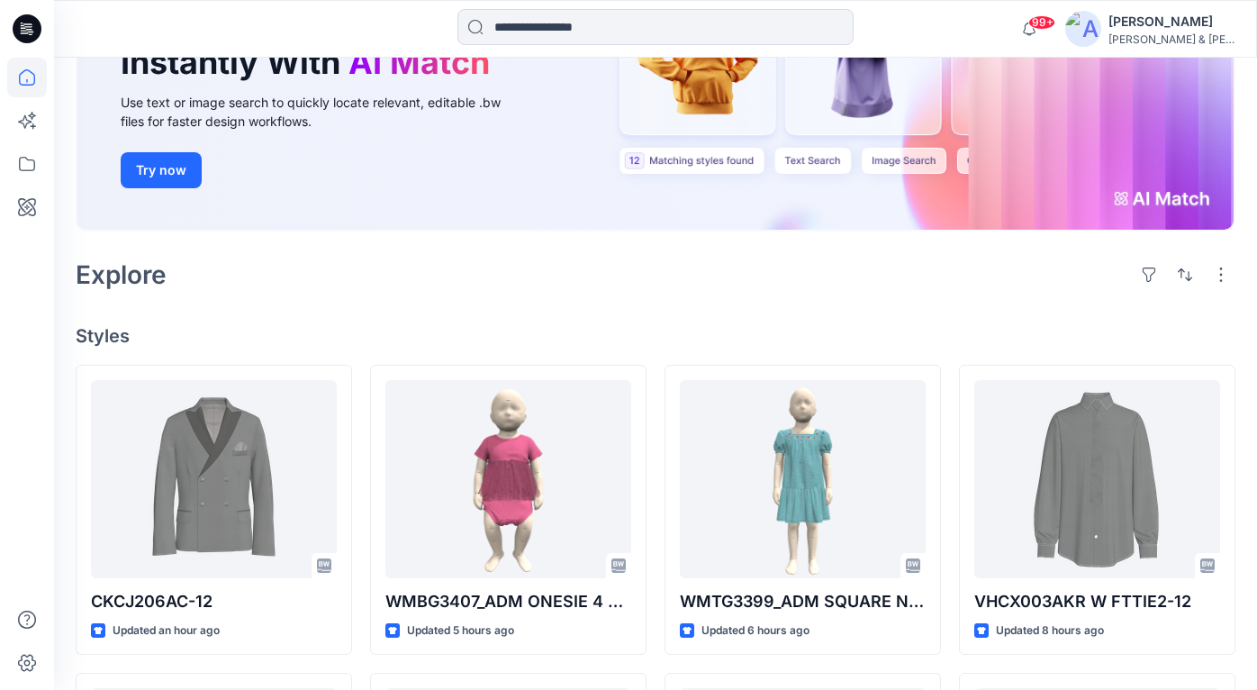
scroll to position [345, 0]
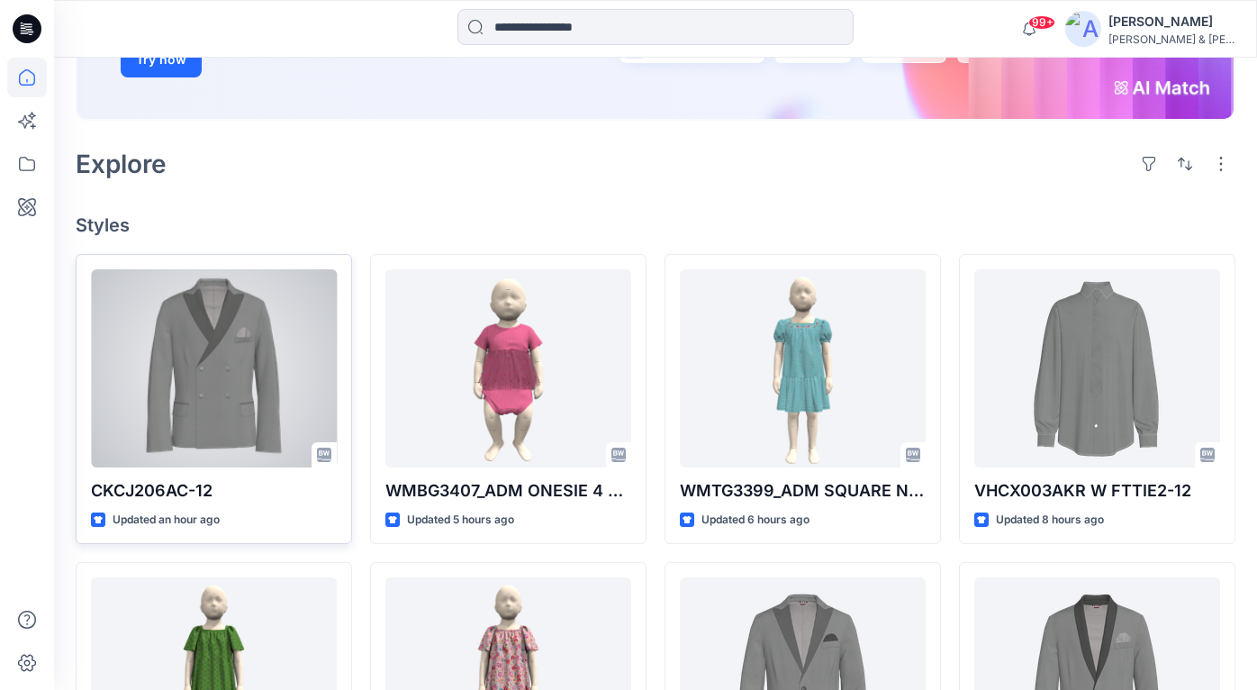
click at [241, 389] on div at bounding box center [214, 368] width 246 height 198
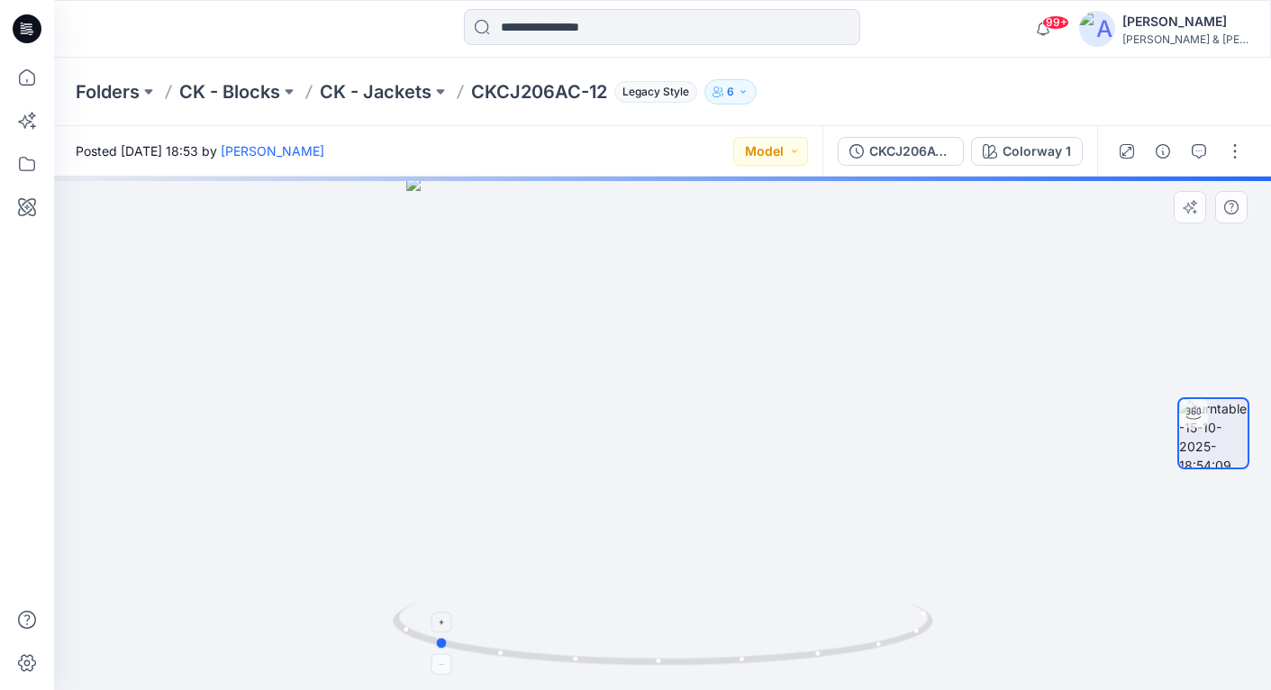
drag, startPoint x: 869, startPoint y: 650, endPoint x: 640, endPoint y: 657, distance: 228.8
click at [640, 657] on icon at bounding box center [665, 636] width 545 height 68
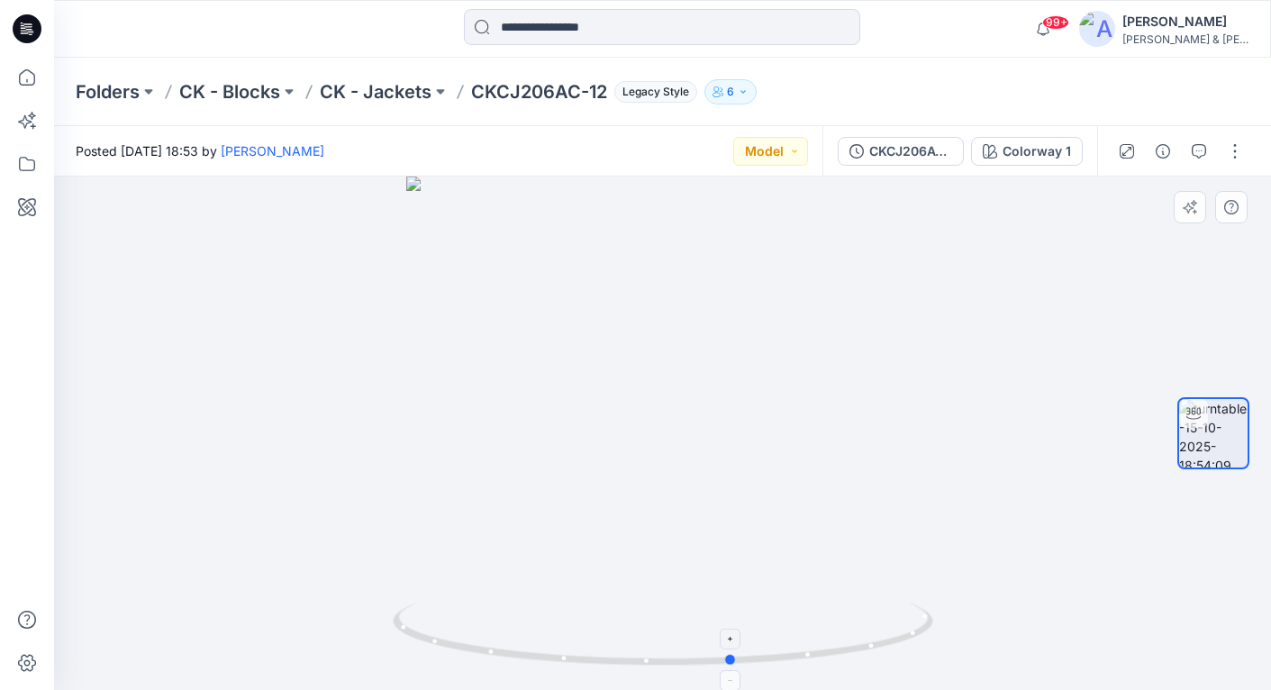
drag, startPoint x: 624, startPoint y: 661, endPoint x: 923, endPoint y: 651, distance: 299.1
click at [923, 651] on icon at bounding box center [665, 636] width 545 height 68
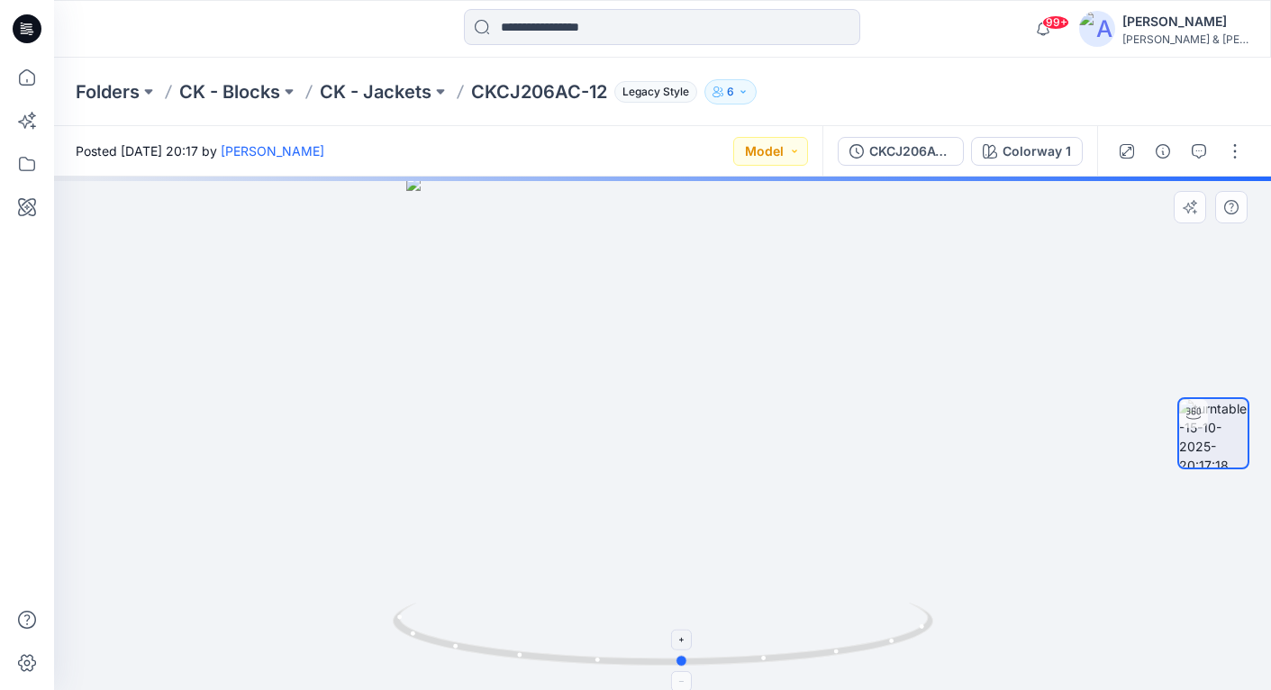
drag, startPoint x: 870, startPoint y: 648, endPoint x: 890, endPoint y: 635, distance: 24.0
click at [890, 635] on icon at bounding box center [665, 636] width 545 height 68
click at [926, 148] on div "CKCJ206AC-12" at bounding box center [910, 151] width 83 height 20
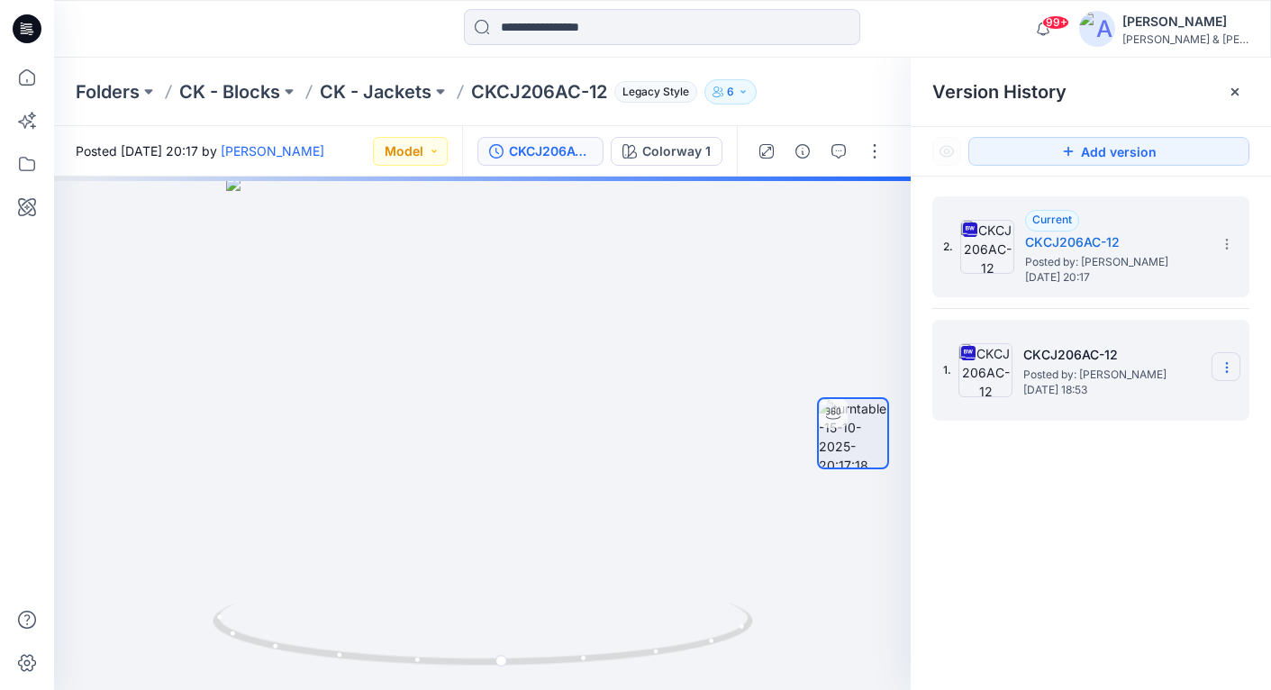
click at [1227, 367] on icon at bounding box center [1226, 367] width 1 height 1
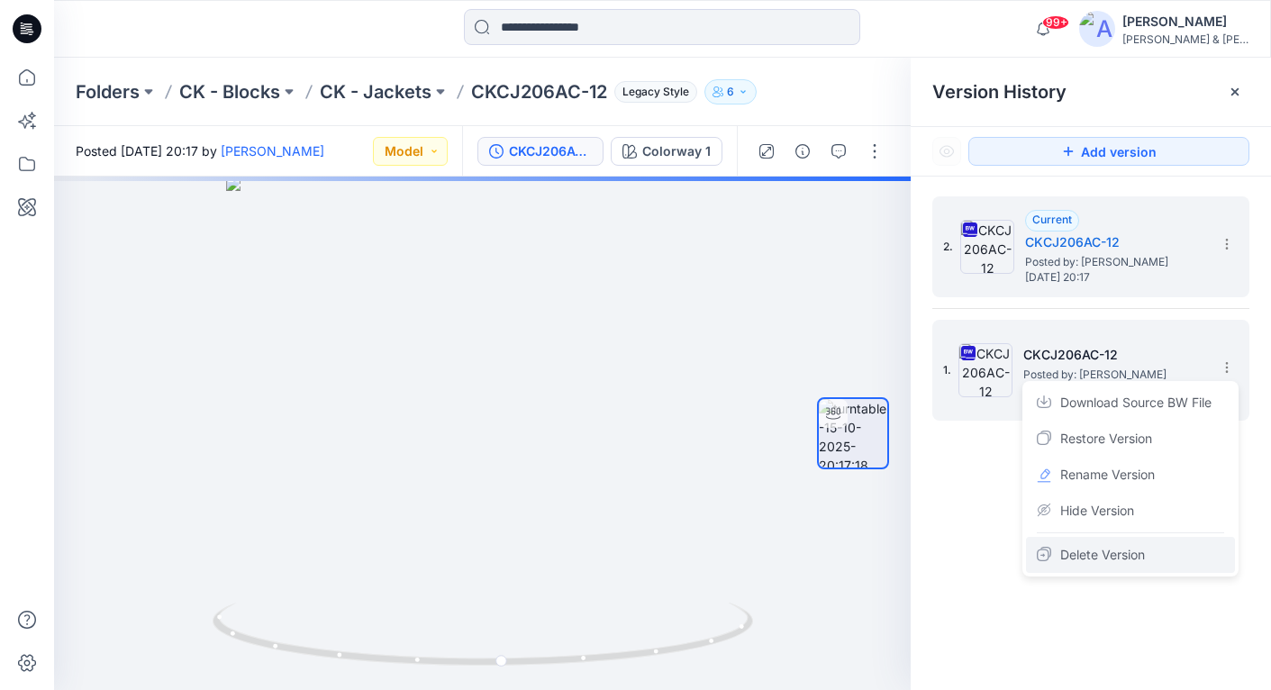
click at [1084, 557] on span "Delete Version" at bounding box center [1102, 555] width 85 height 22
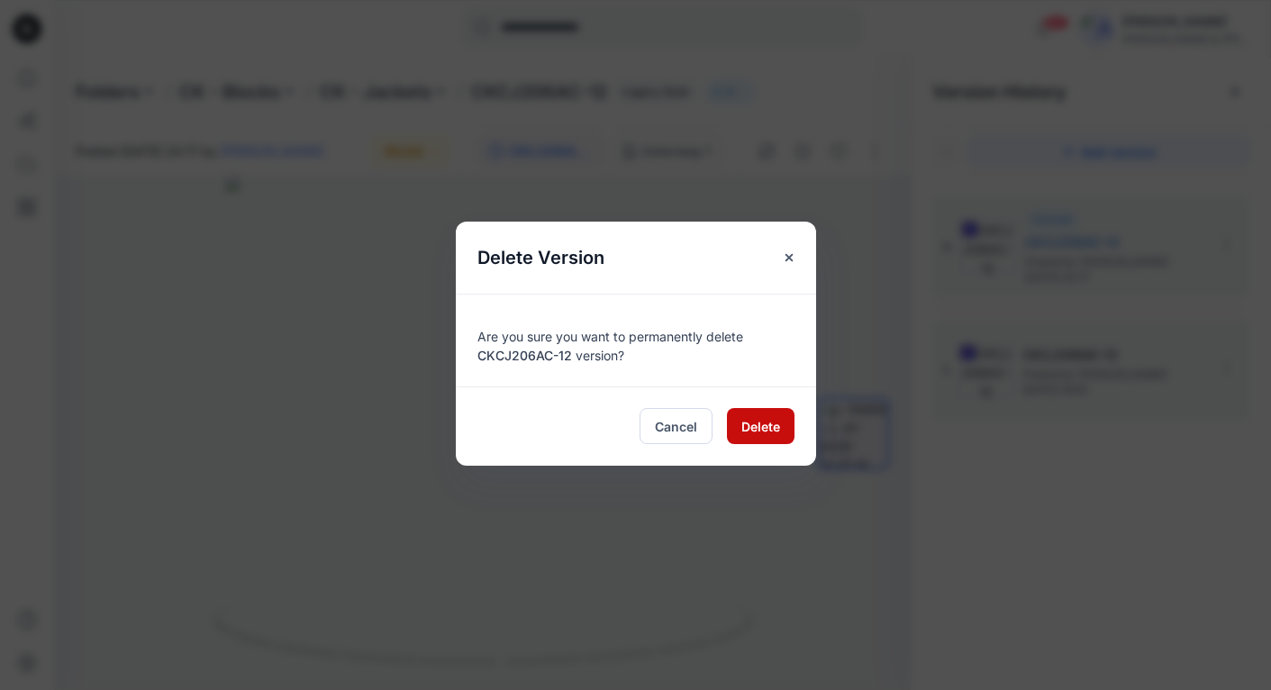
click at [756, 430] on span "Delete" at bounding box center [760, 426] width 39 height 19
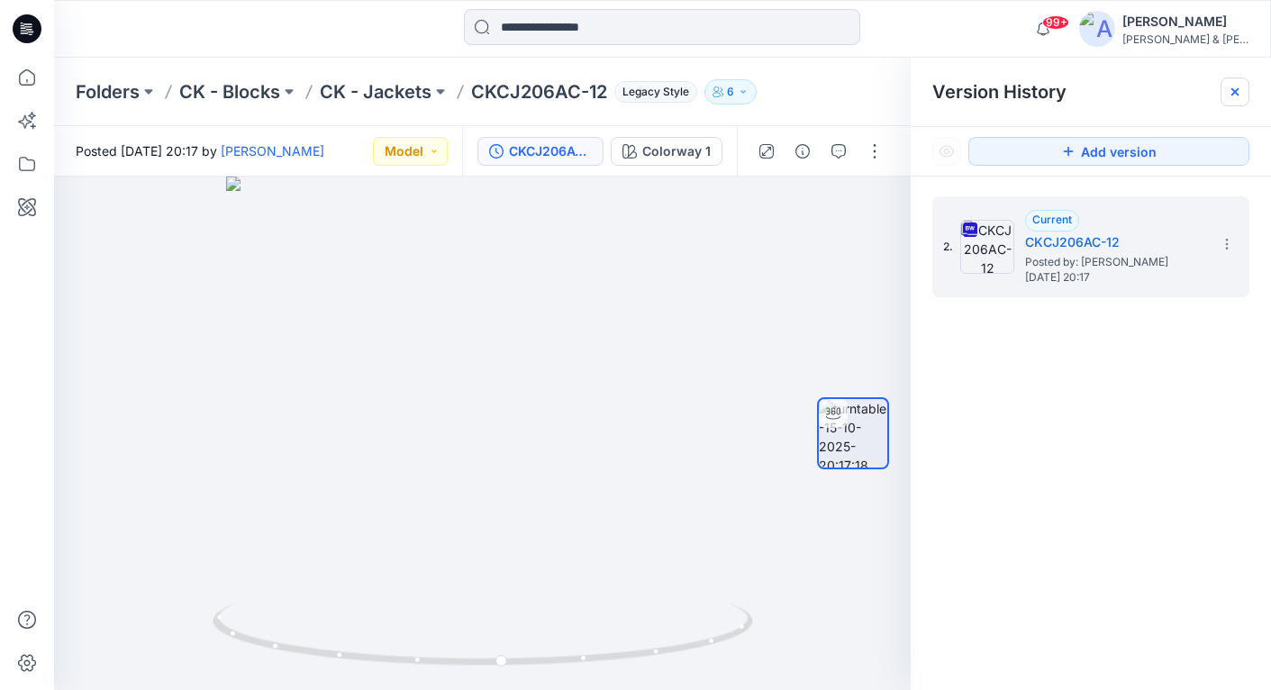
click at [1235, 83] on div at bounding box center [1234, 91] width 29 height 29
